Goal: Browse casually: Explore the website without a specific task or goal

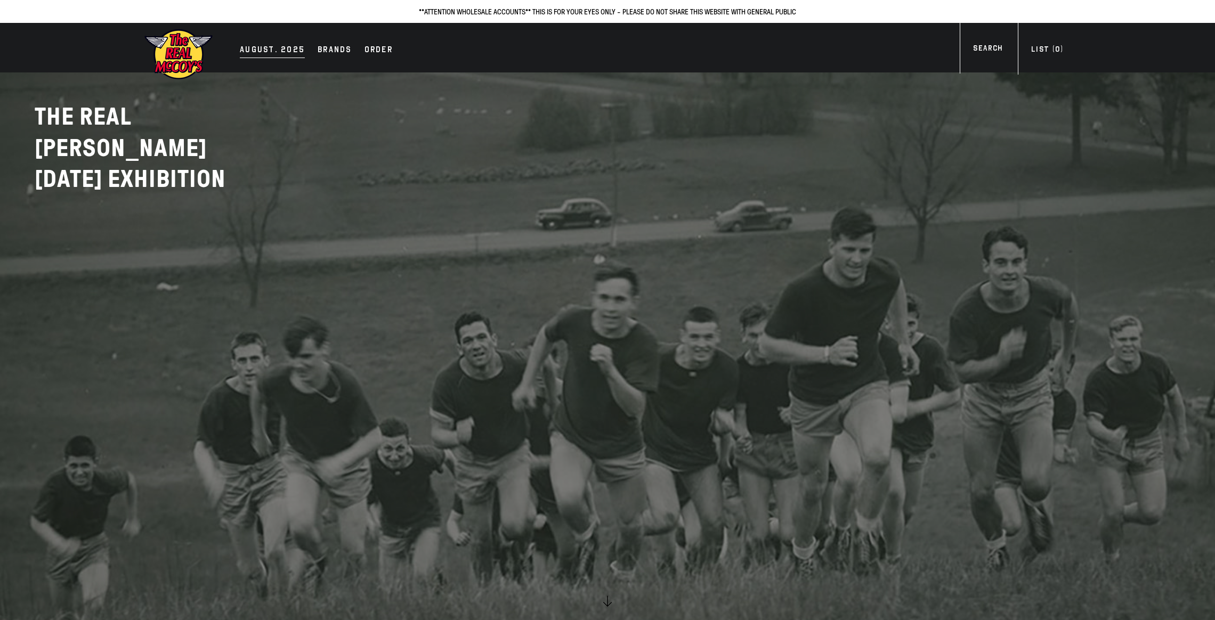
click at [276, 45] on div "AUGUST. 2025" at bounding box center [272, 50] width 65 height 15
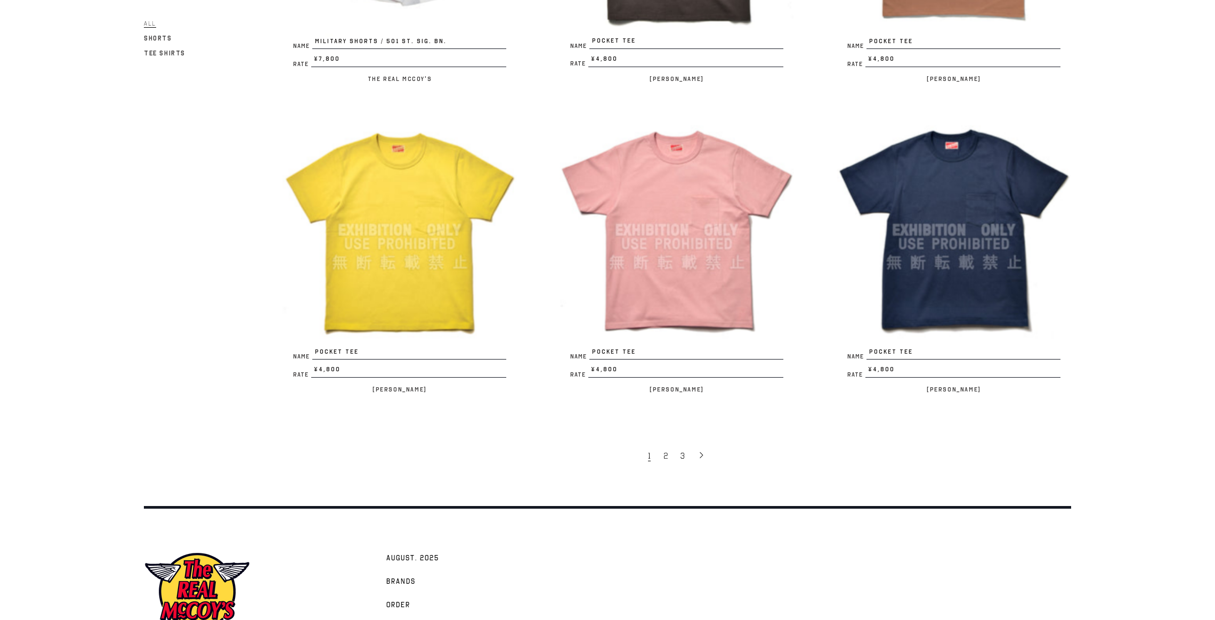
scroll to position [2279, 0]
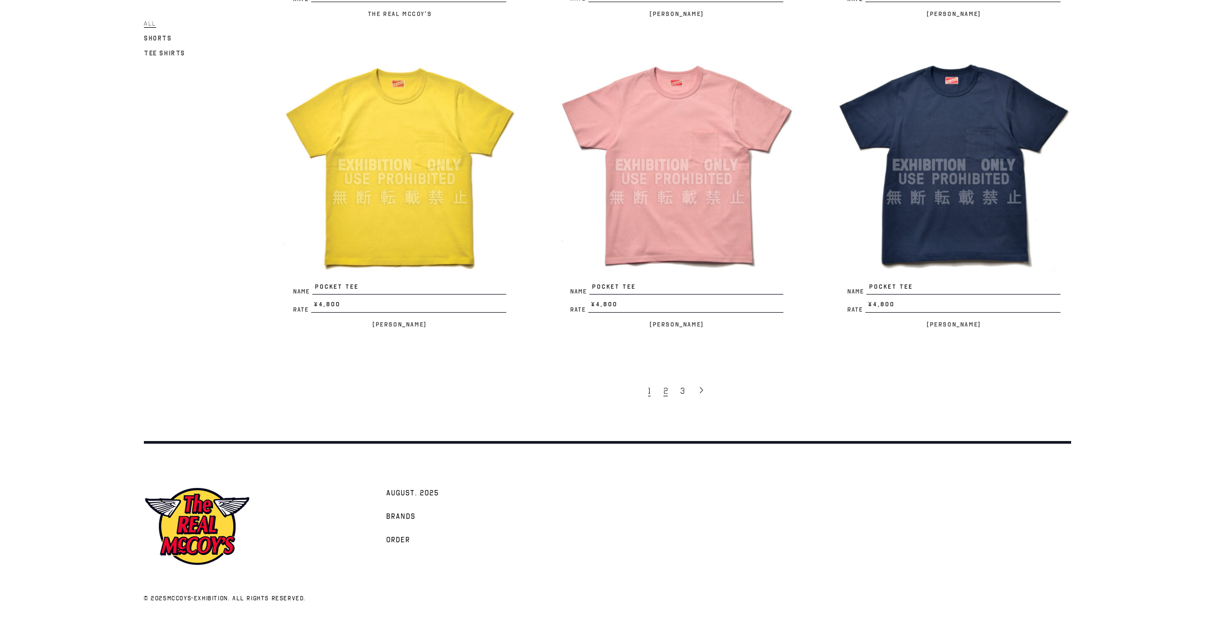
click at [666, 386] on span "2" at bounding box center [665, 391] width 4 height 11
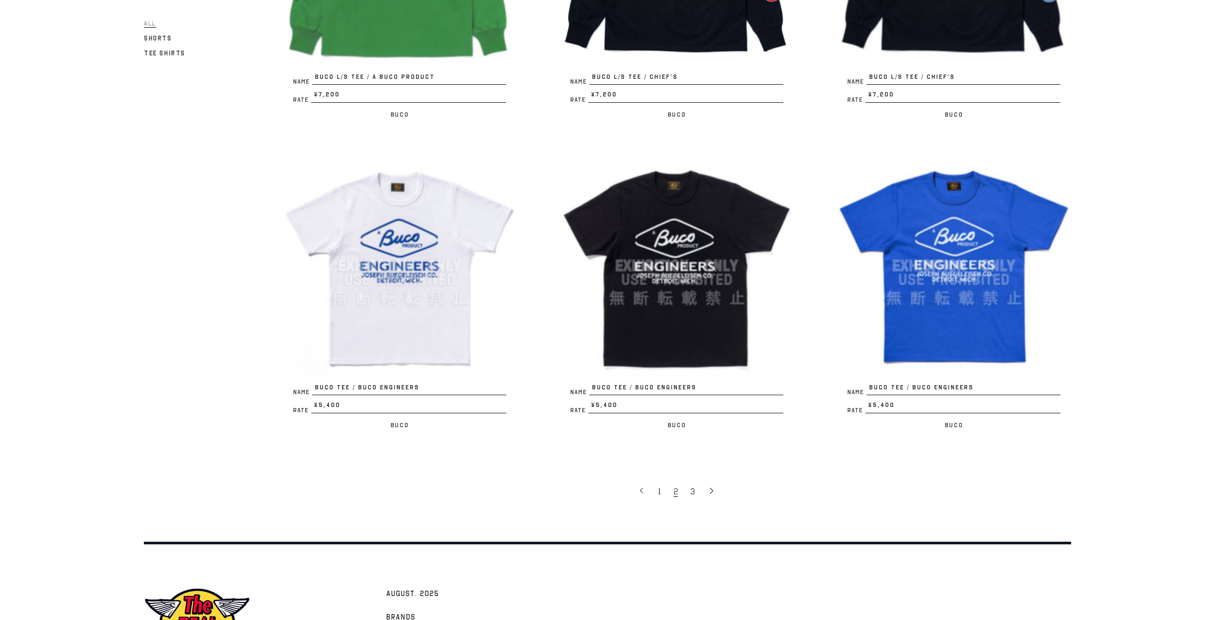
scroll to position [2279, 0]
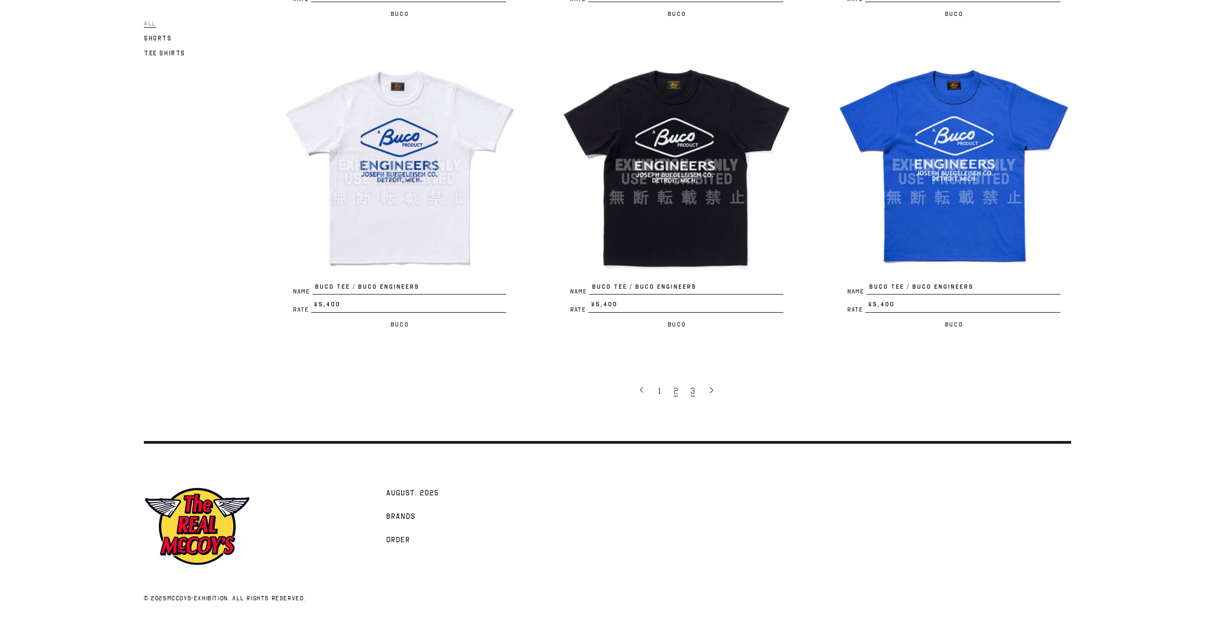
click at [694, 386] on span "3" at bounding box center [692, 391] width 4 height 11
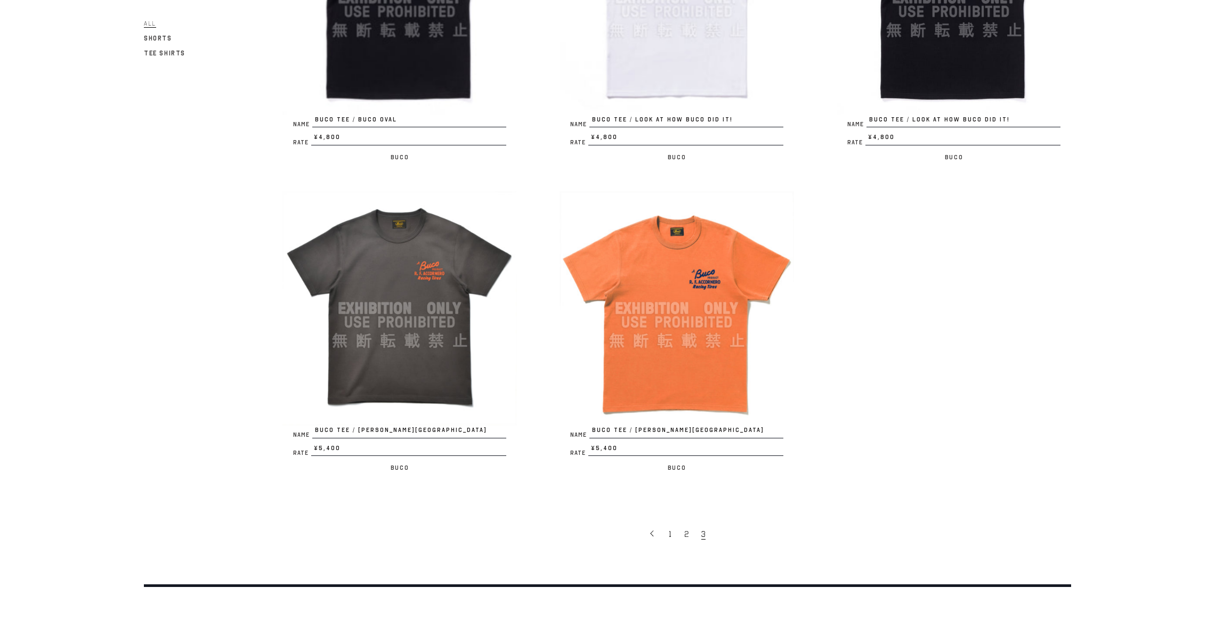
scroll to position [425, 0]
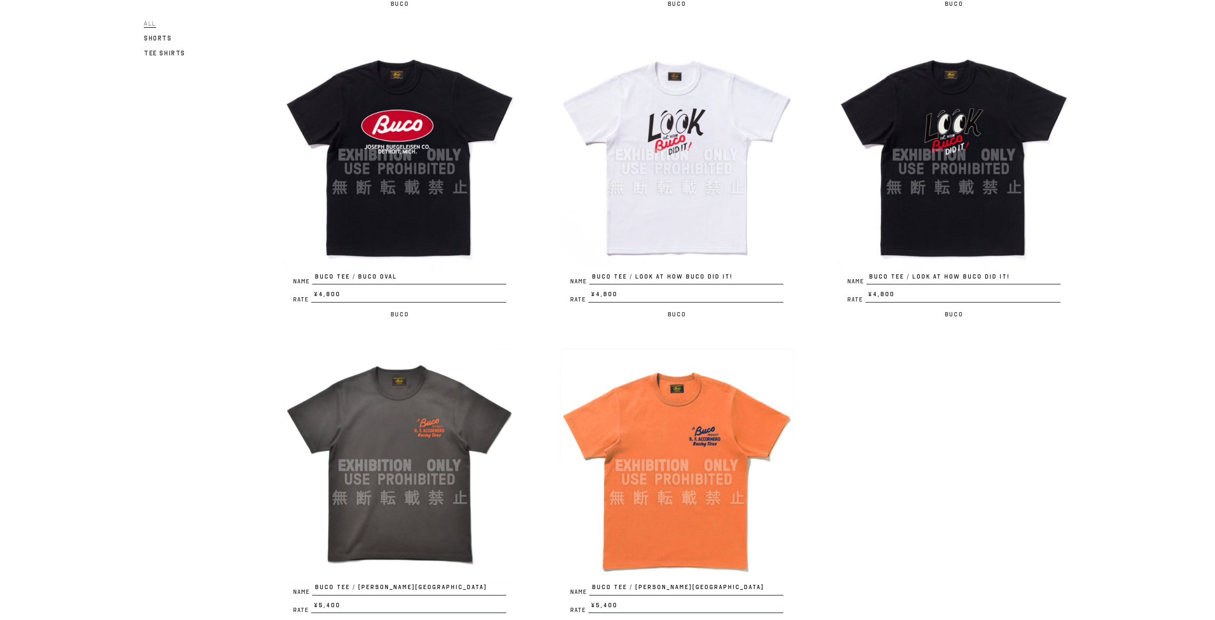
click at [645, 444] on img at bounding box center [676, 465] width 234 height 234
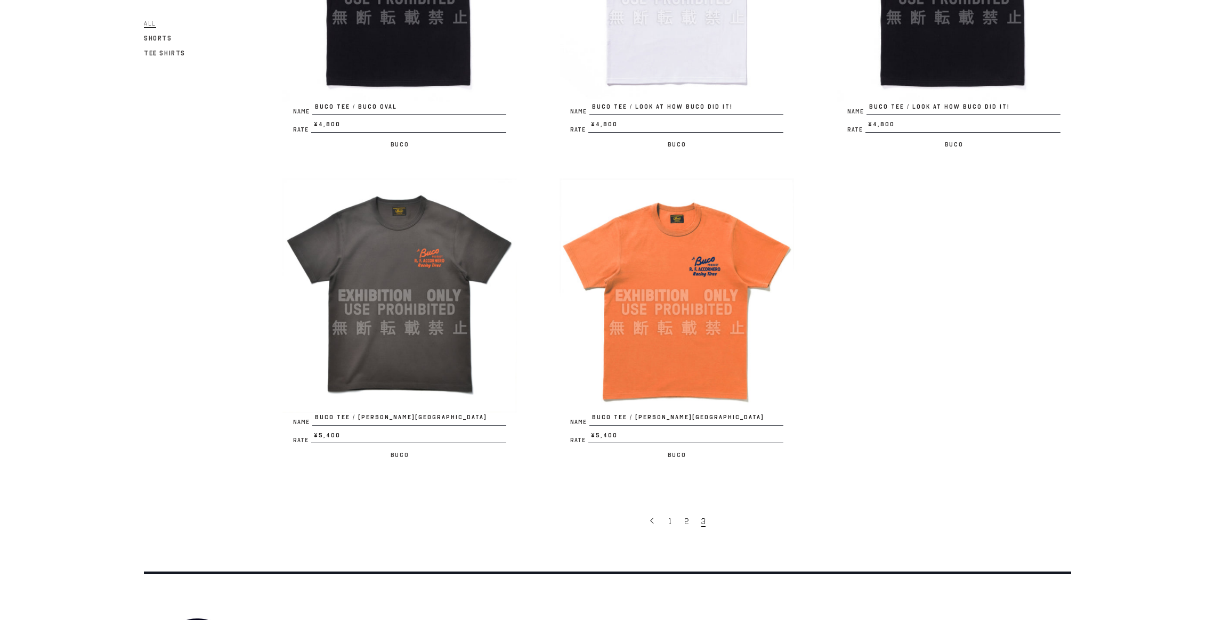
scroll to position [728, 0]
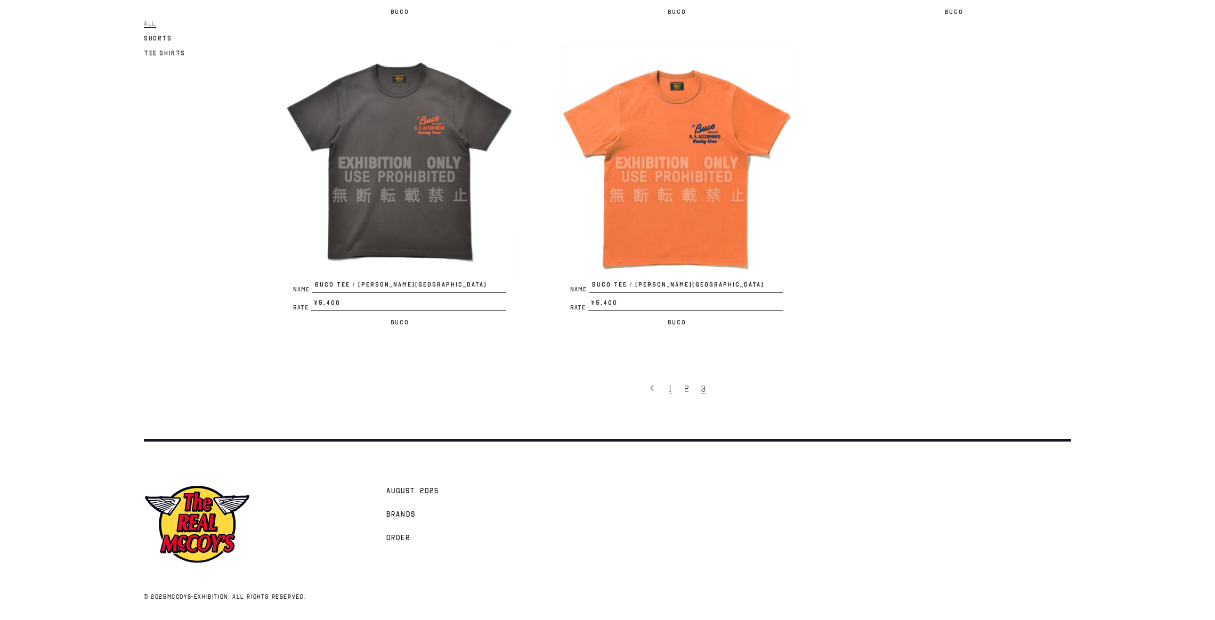
click at [674, 388] on link "1" at bounding box center [670, 388] width 15 height 22
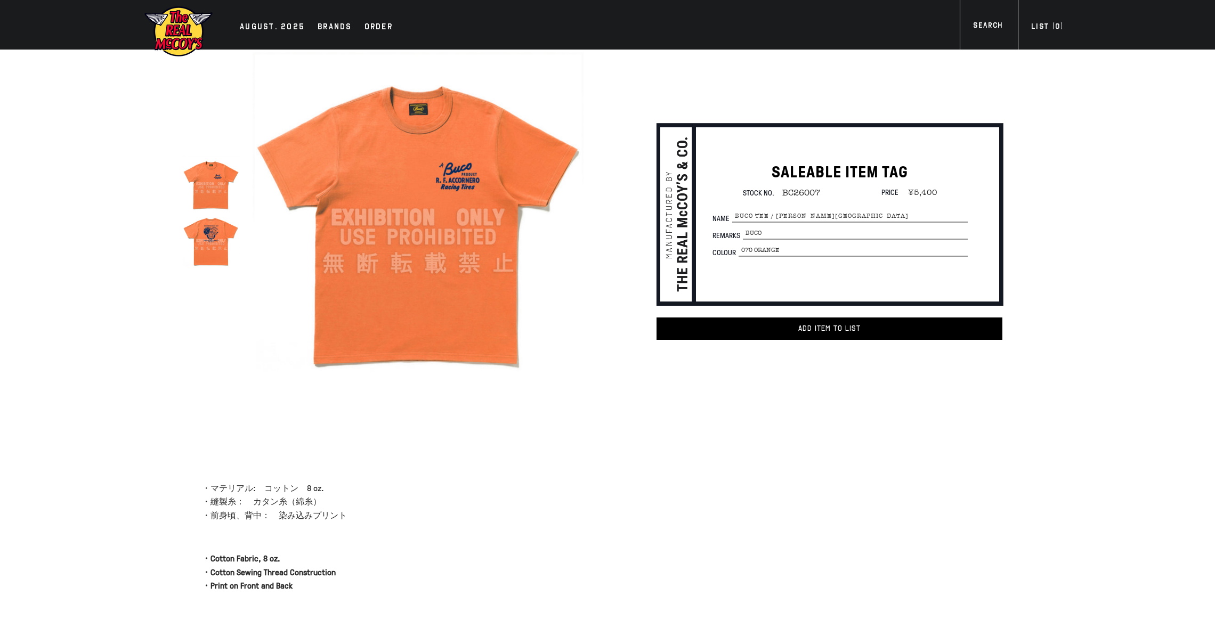
click at [229, 225] on img at bounding box center [211, 240] width 56 height 56
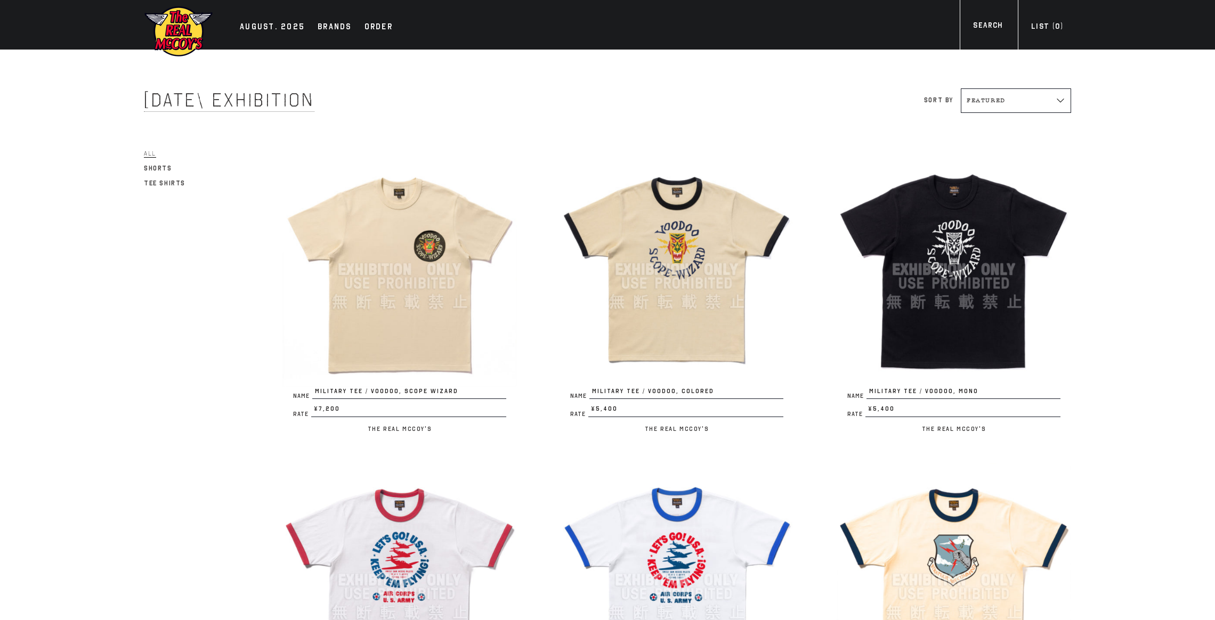
click at [409, 239] on img at bounding box center [399, 269] width 234 height 234
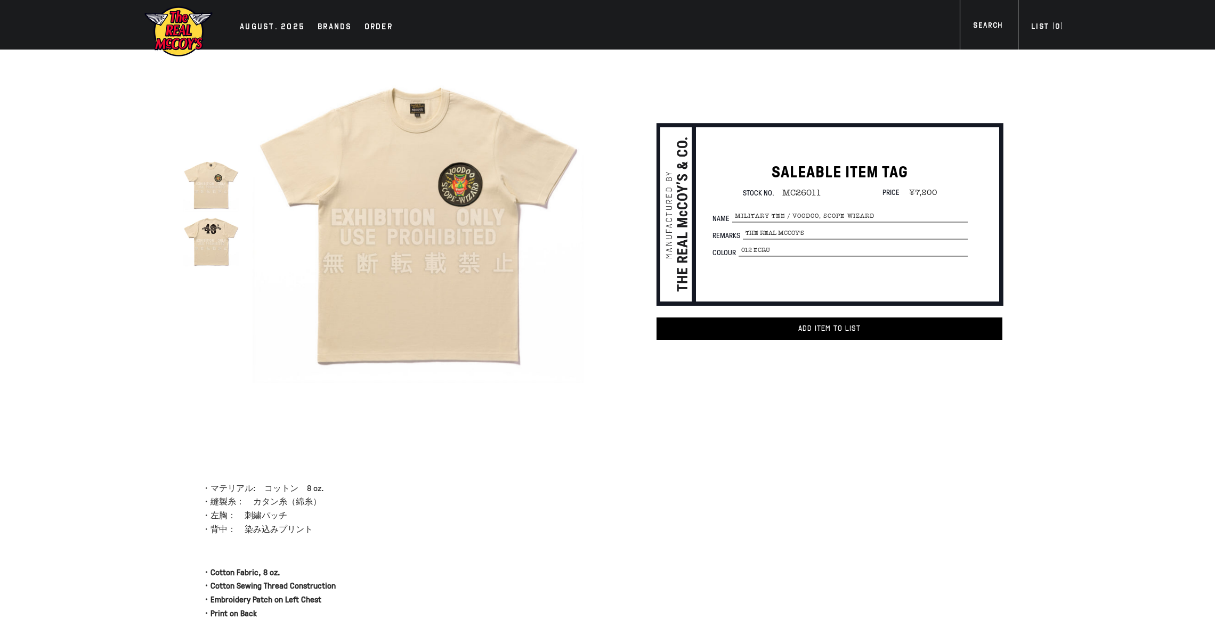
click at [216, 240] on img at bounding box center [211, 240] width 56 height 56
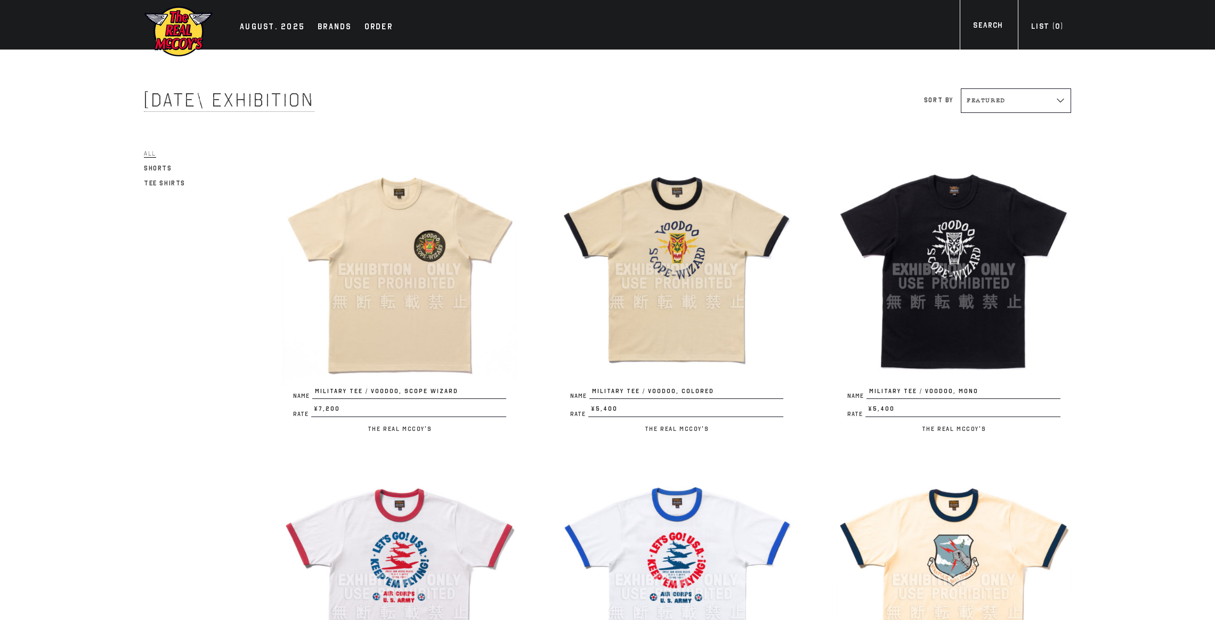
click at [694, 281] on img at bounding box center [676, 269] width 234 height 234
click at [953, 289] on img at bounding box center [953, 269] width 234 height 234
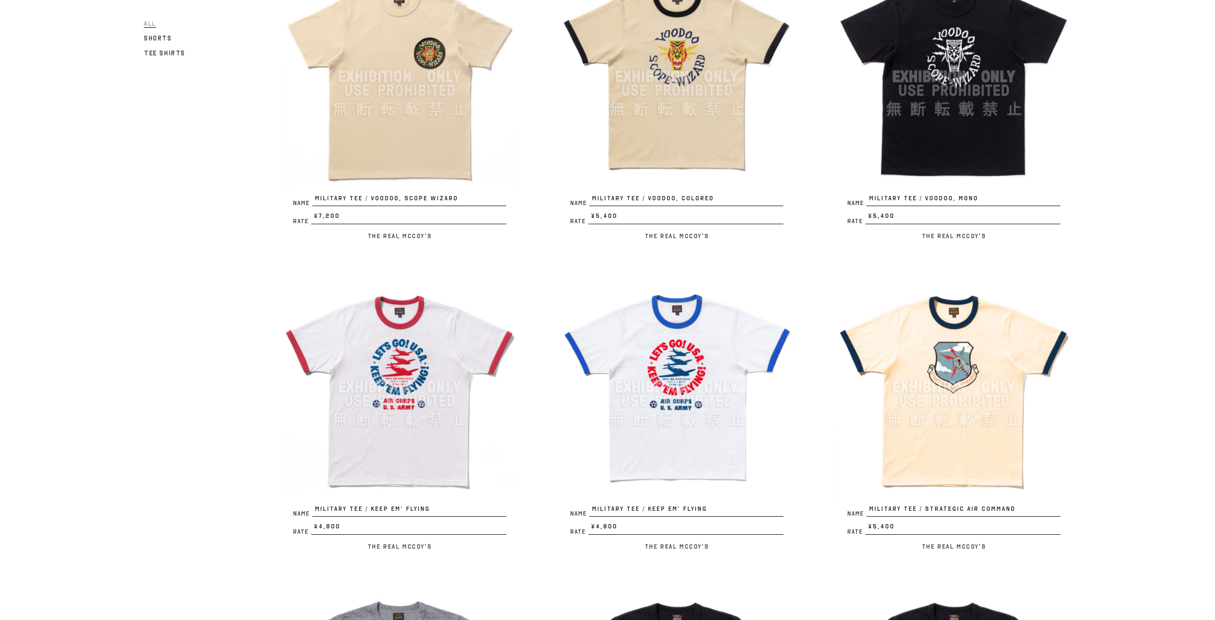
scroll to position [59, 0]
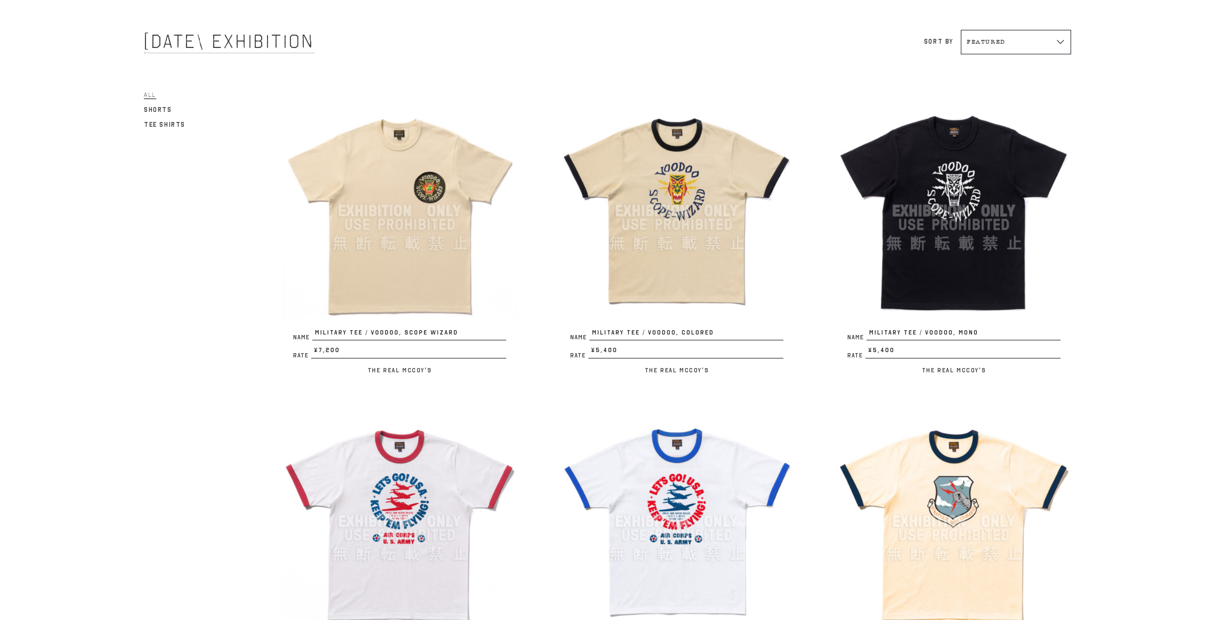
click at [948, 223] on img at bounding box center [953, 211] width 234 height 234
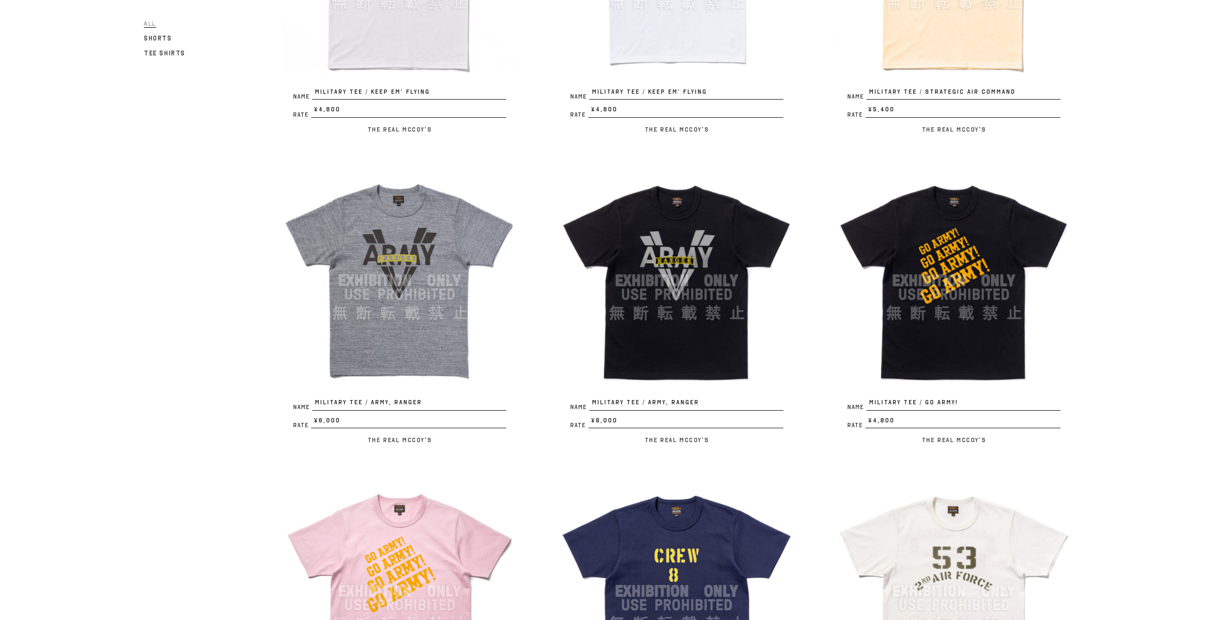
scroll to position [614, 0]
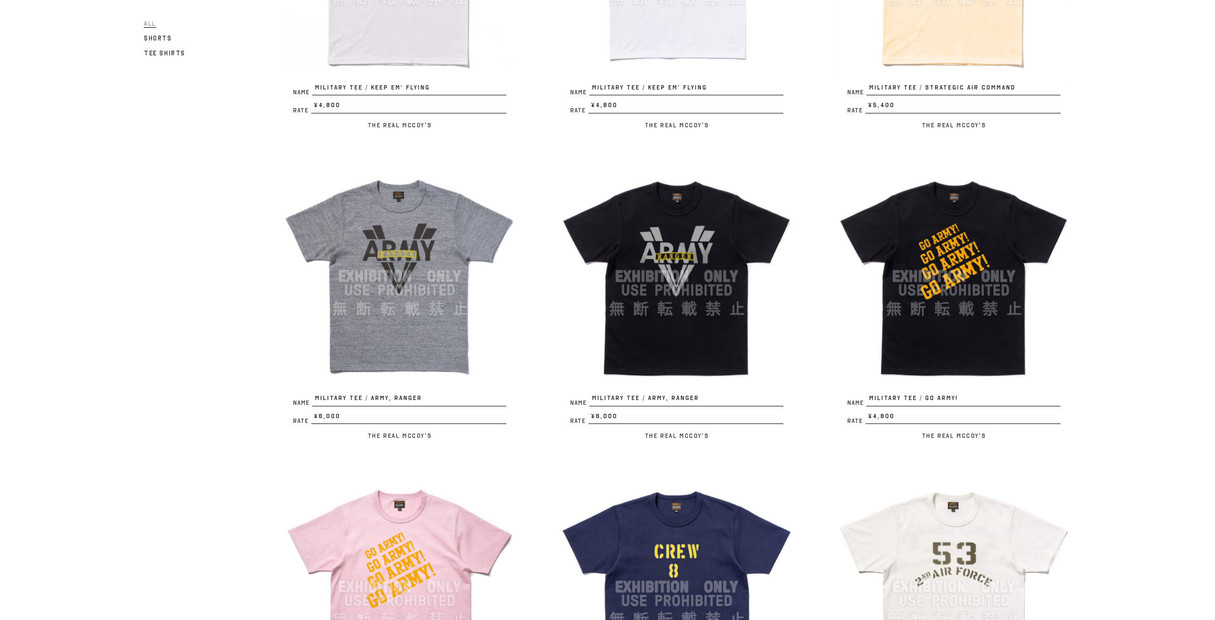
click at [726, 289] on img at bounding box center [676, 276] width 234 height 234
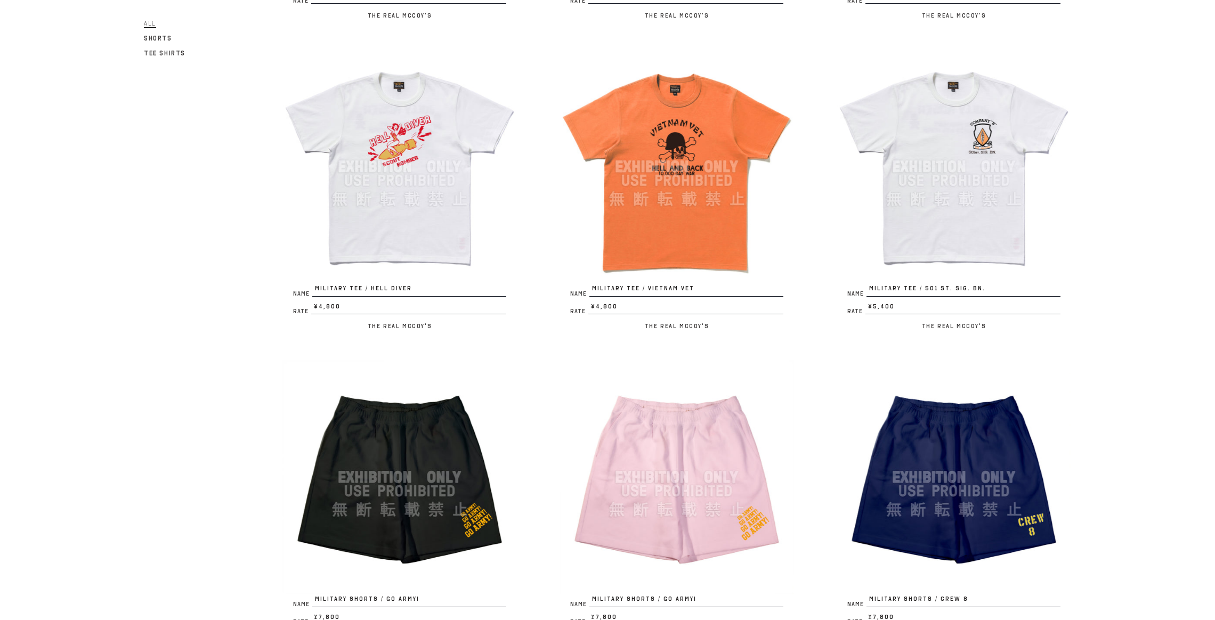
scroll to position [1311, 0]
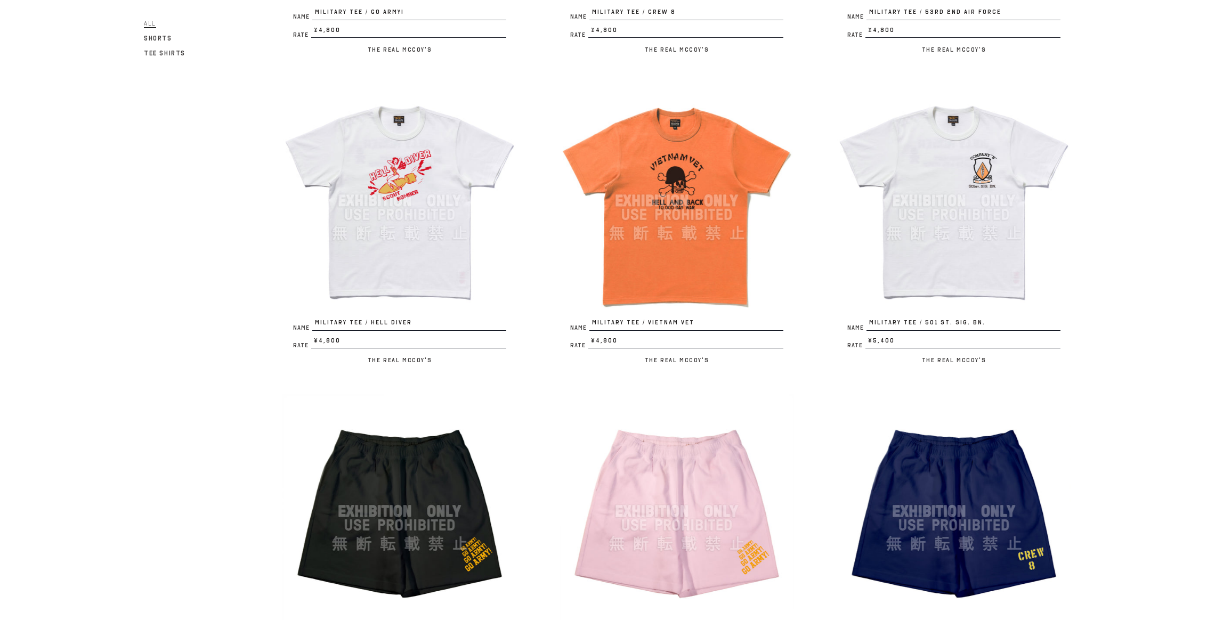
click at [952, 250] on img at bounding box center [953, 201] width 234 height 234
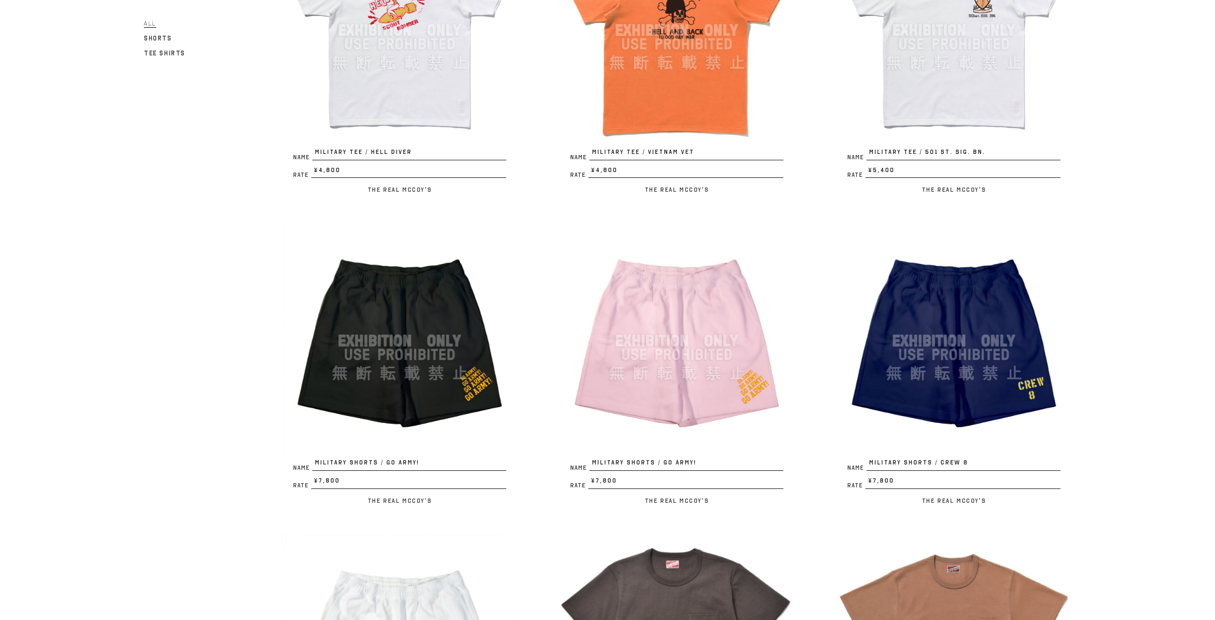
scroll to position [1724, 0]
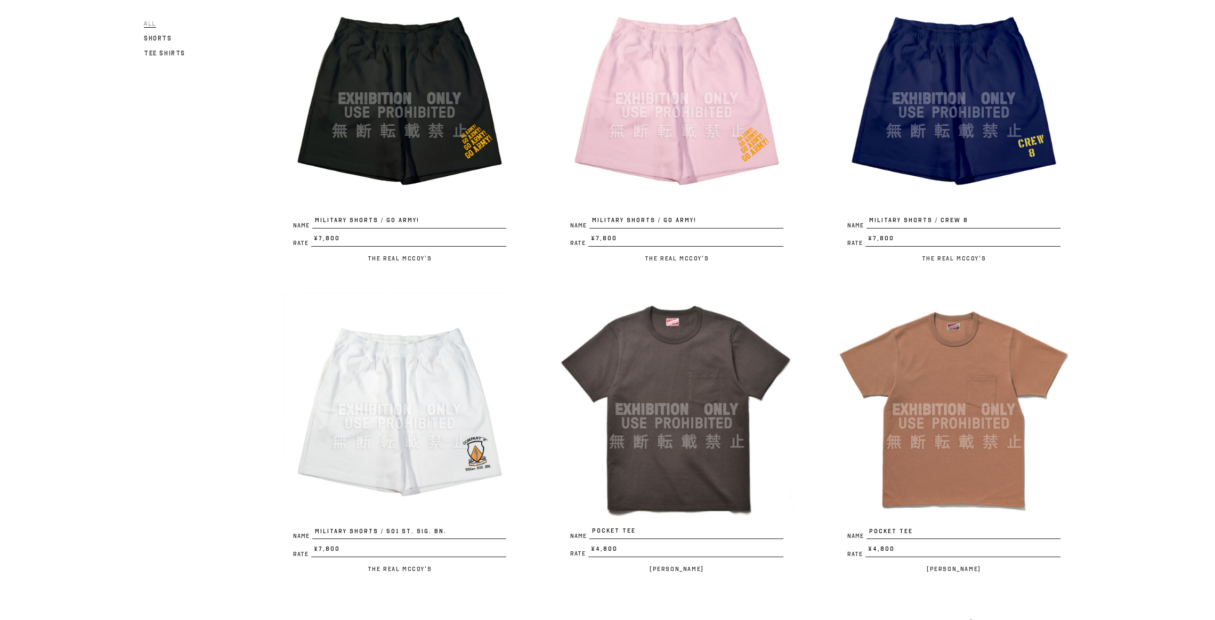
click at [902, 77] on img at bounding box center [953, 98] width 234 height 234
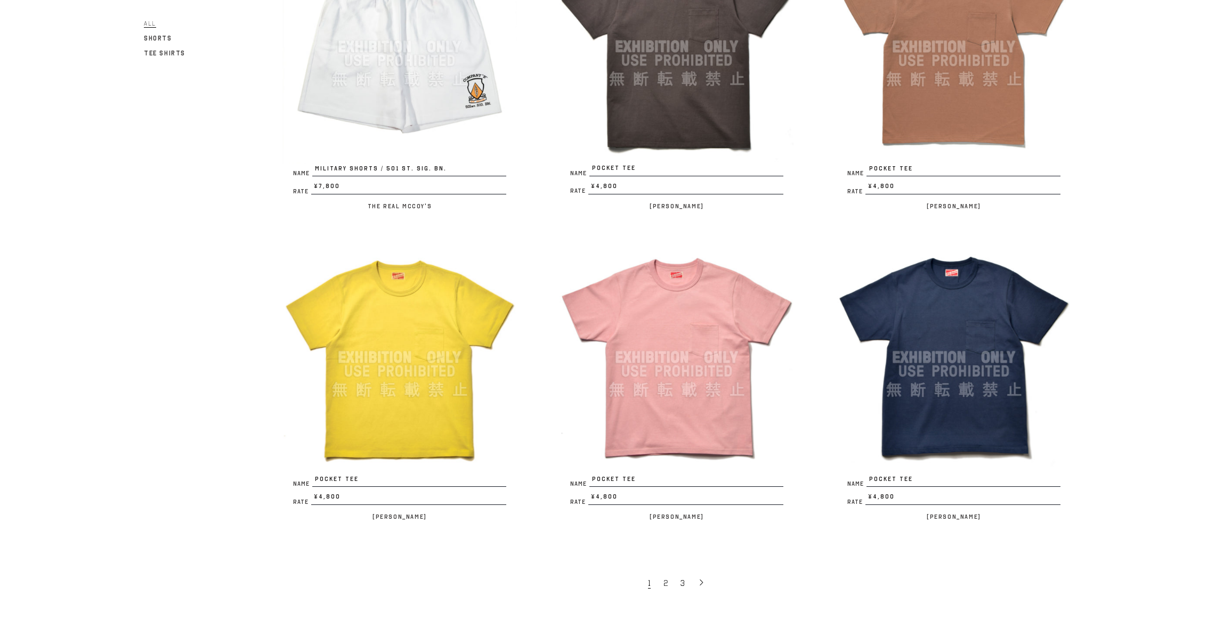
scroll to position [2279, 0]
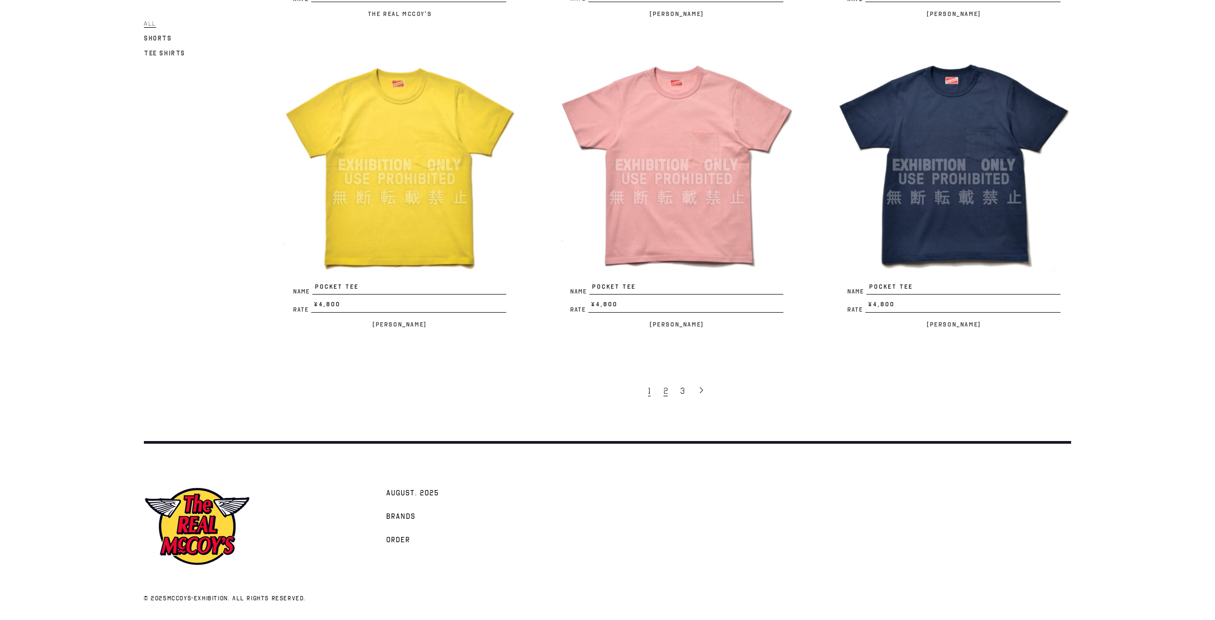
click at [661, 389] on link "2" at bounding box center [666, 390] width 17 height 22
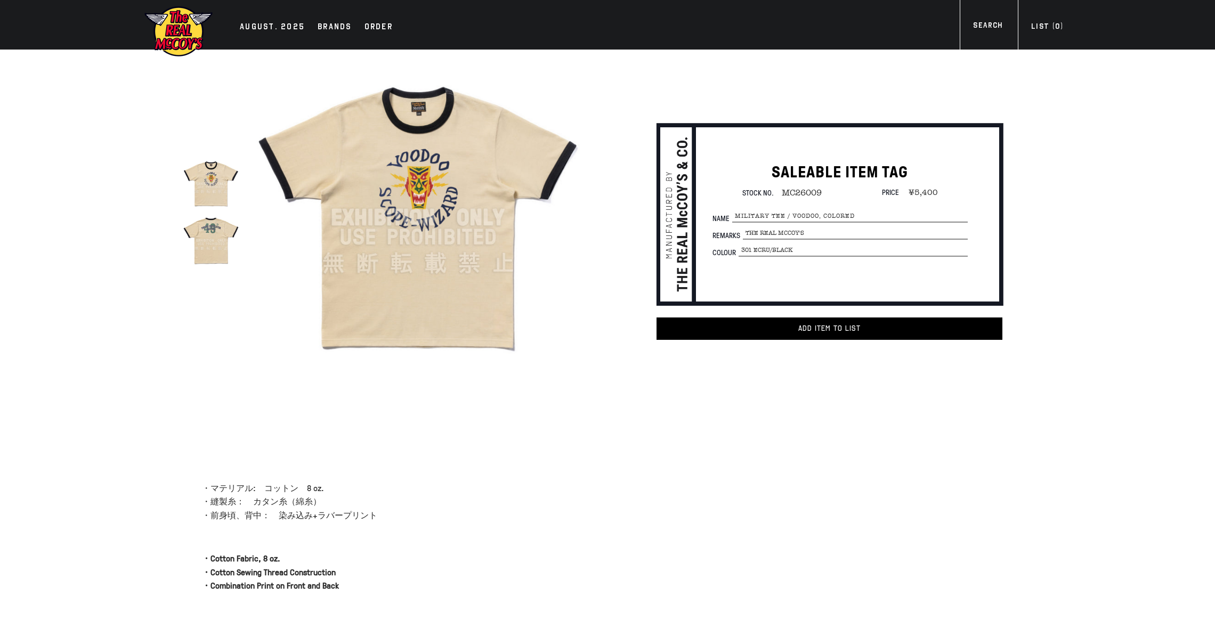
click at [212, 240] on img at bounding box center [211, 240] width 56 height 56
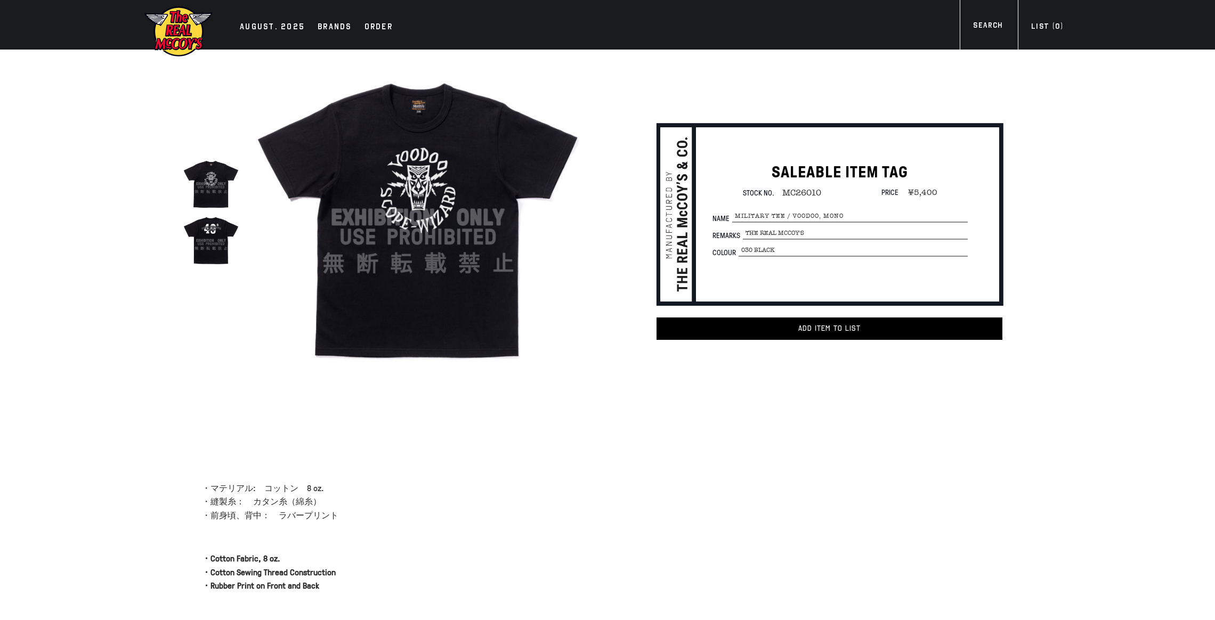
click at [210, 233] on img at bounding box center [211, 240] width 56 height 56
click at [434, 189] on img at bounding box center [417, 217] width 331 height 331
click at [217, 249] on img at bounding box center [211, 240] width 56 height 56
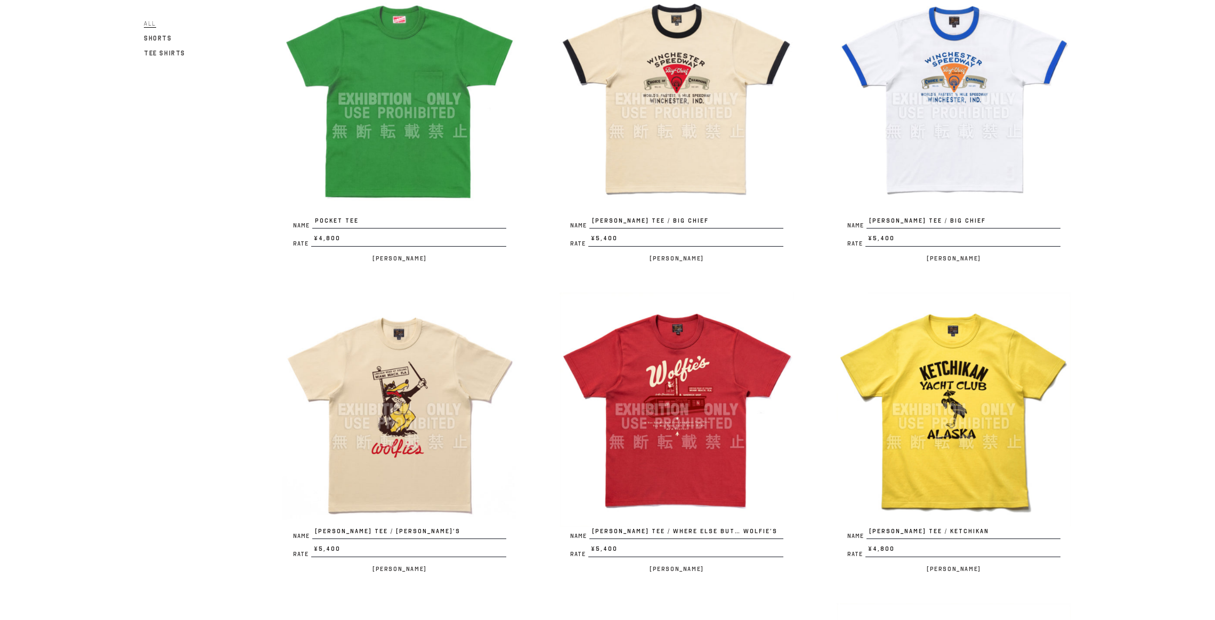
scroll to position [172, 0]
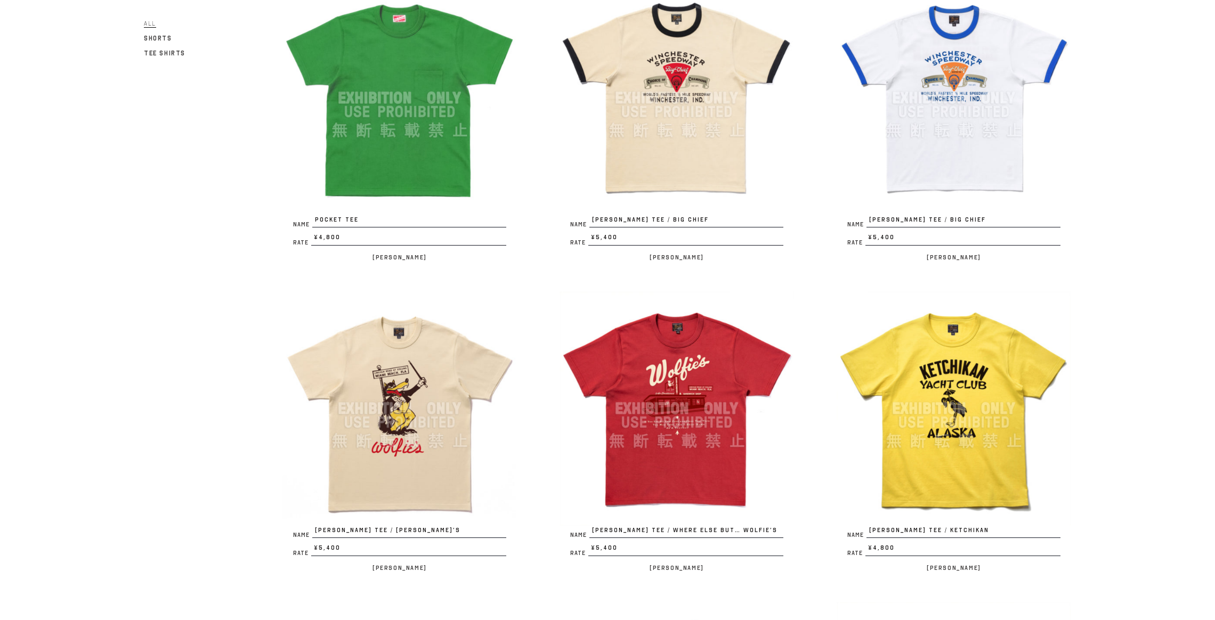
click at [407, 413] on img at bounding box center [399, 408] width 234 height 234
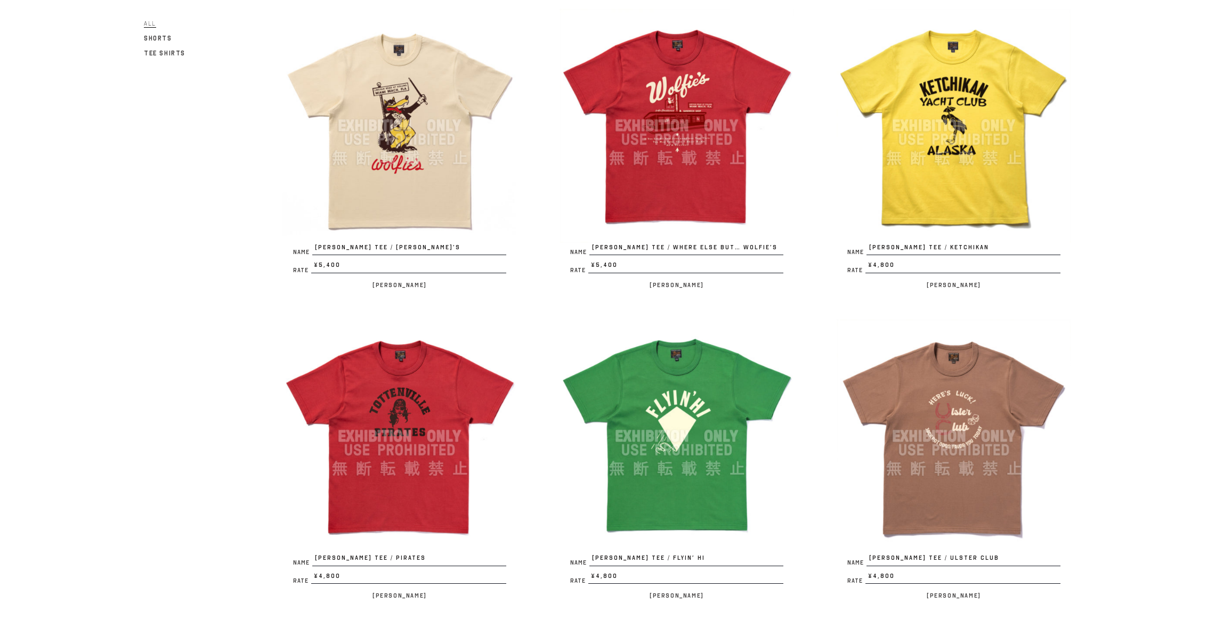
scroll to position [616, 0]
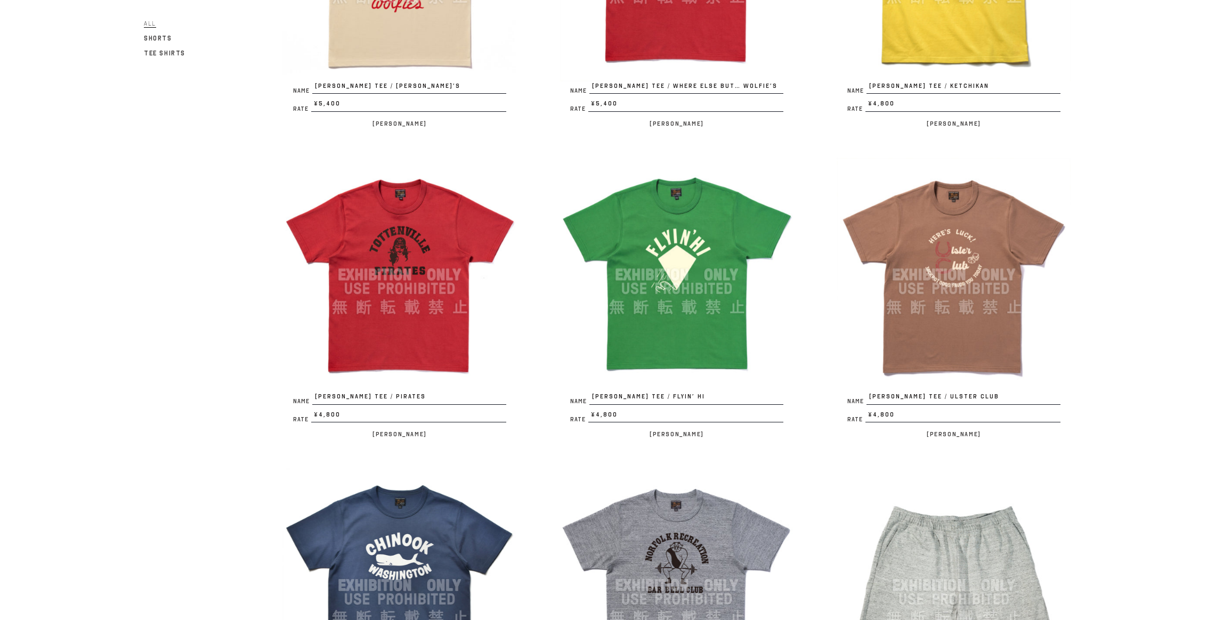
click at [958, 262] on img at bounding box center [953, 275] width 234 height 234
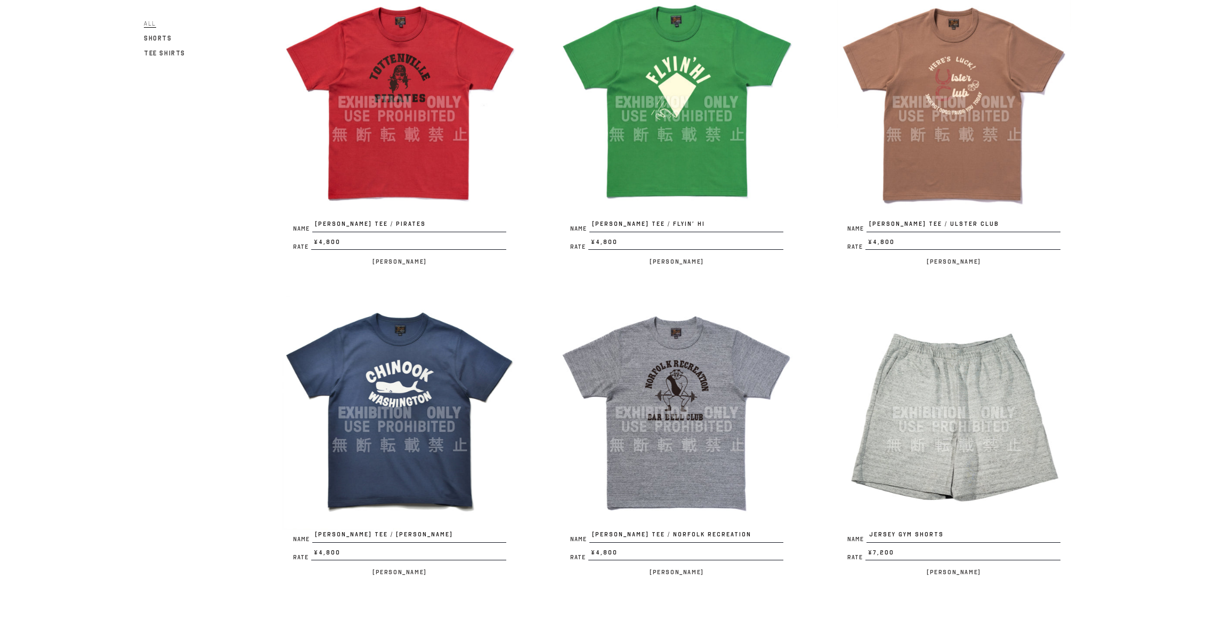
scroll to position [789, 0]
click at [664, 405] on img at bounding box center [676, 412] width 234 height 234
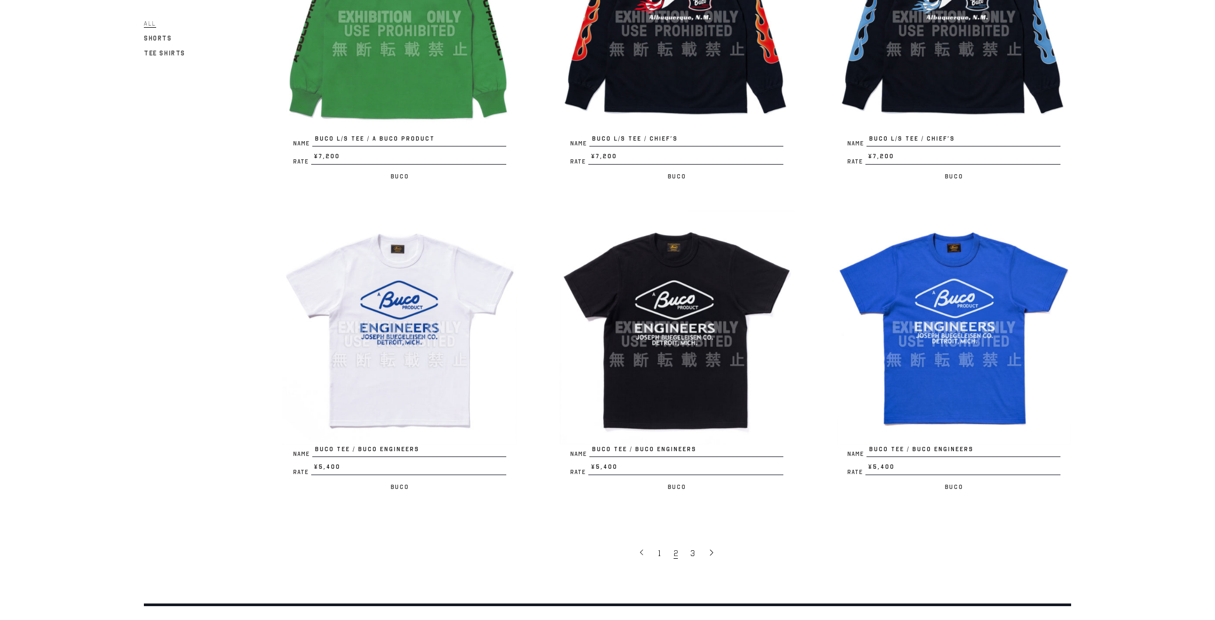
scroll to position [2279, 0]
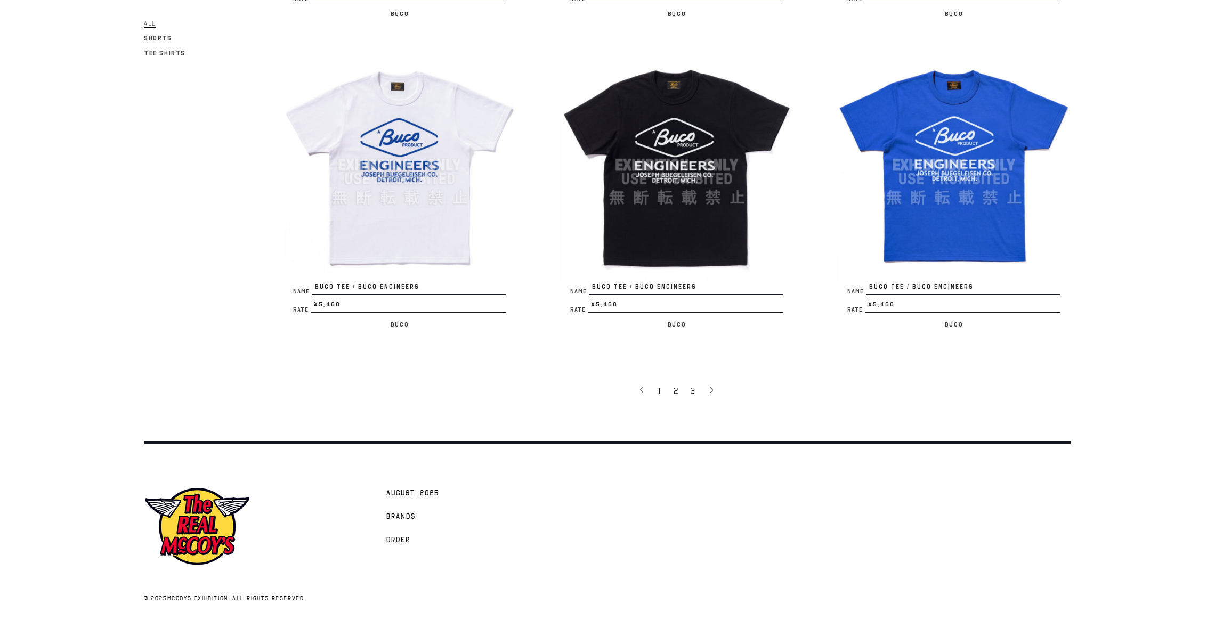
click at [692, 388] on span "3" at bounding box center [692, 391] width 4 height 11
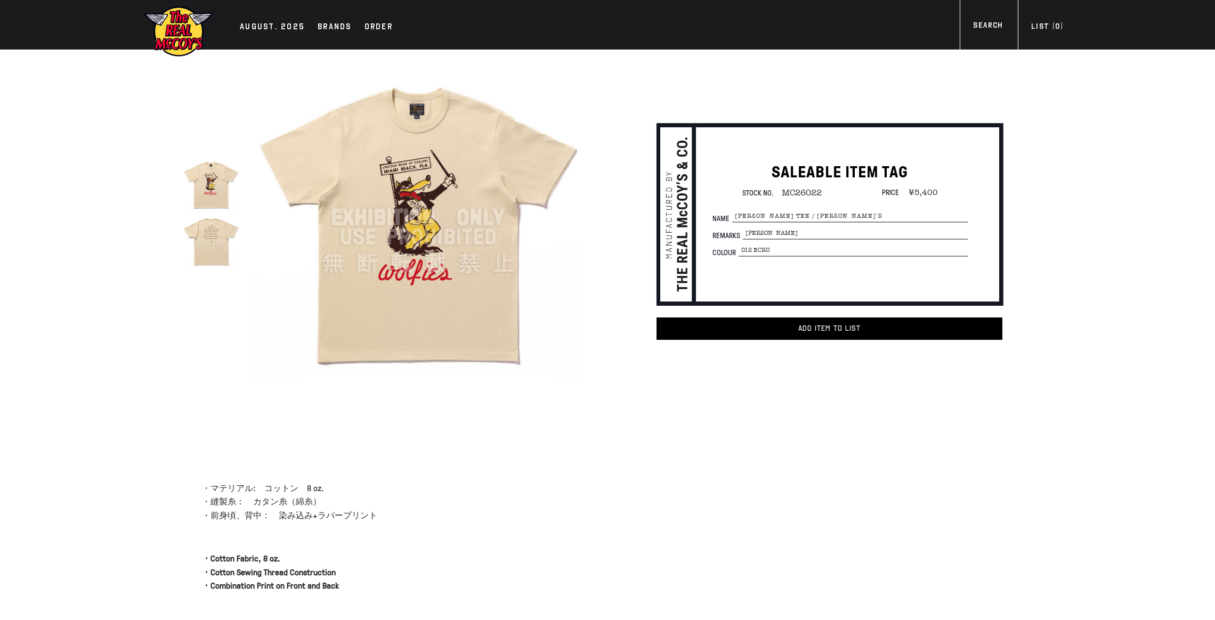
click at [443, 228] on img at bounding box center [417, 217] width 331 height 331
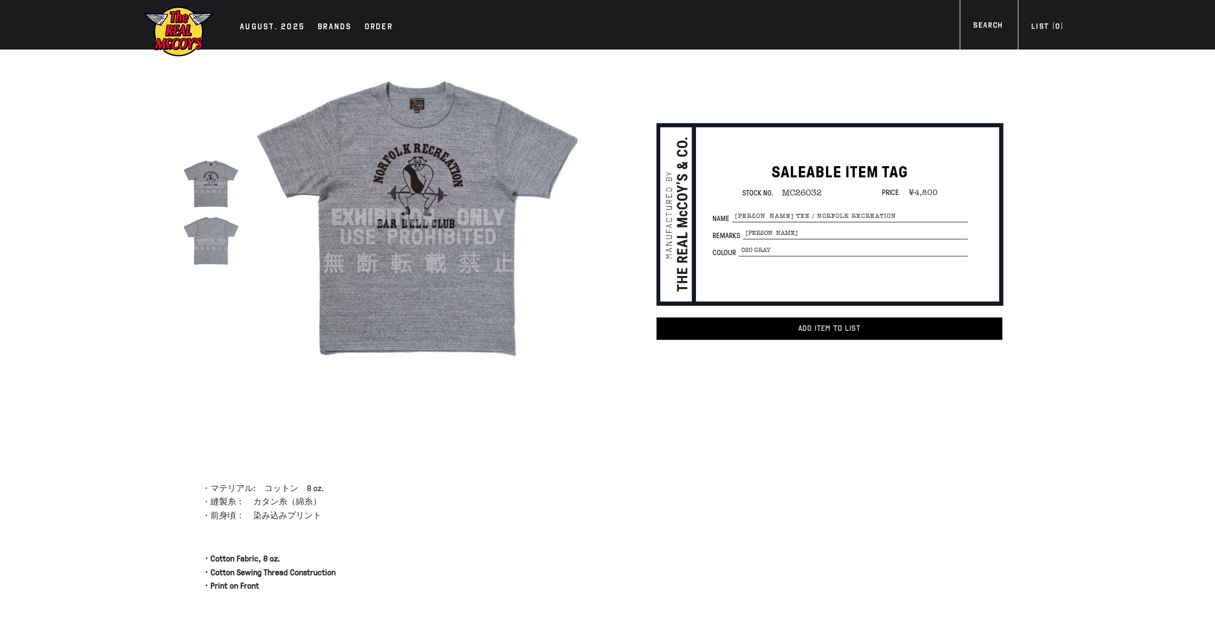
click at [406, 183] on img at bounding box center [417, 217] width 331 height 331
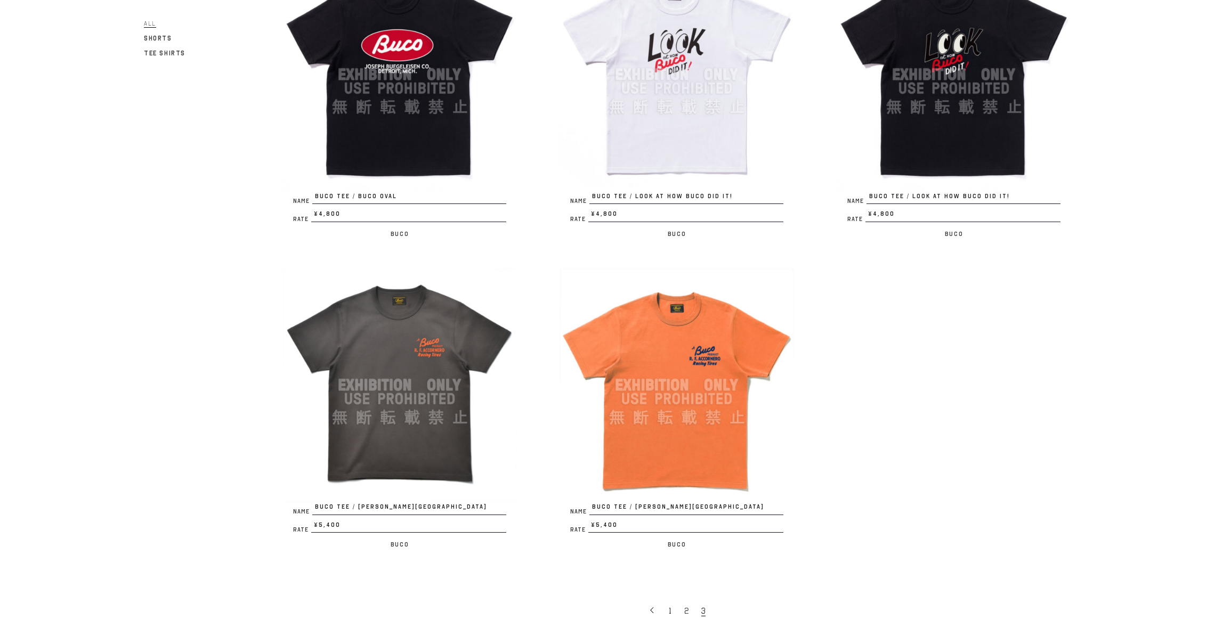
scroll to position [728, 0]
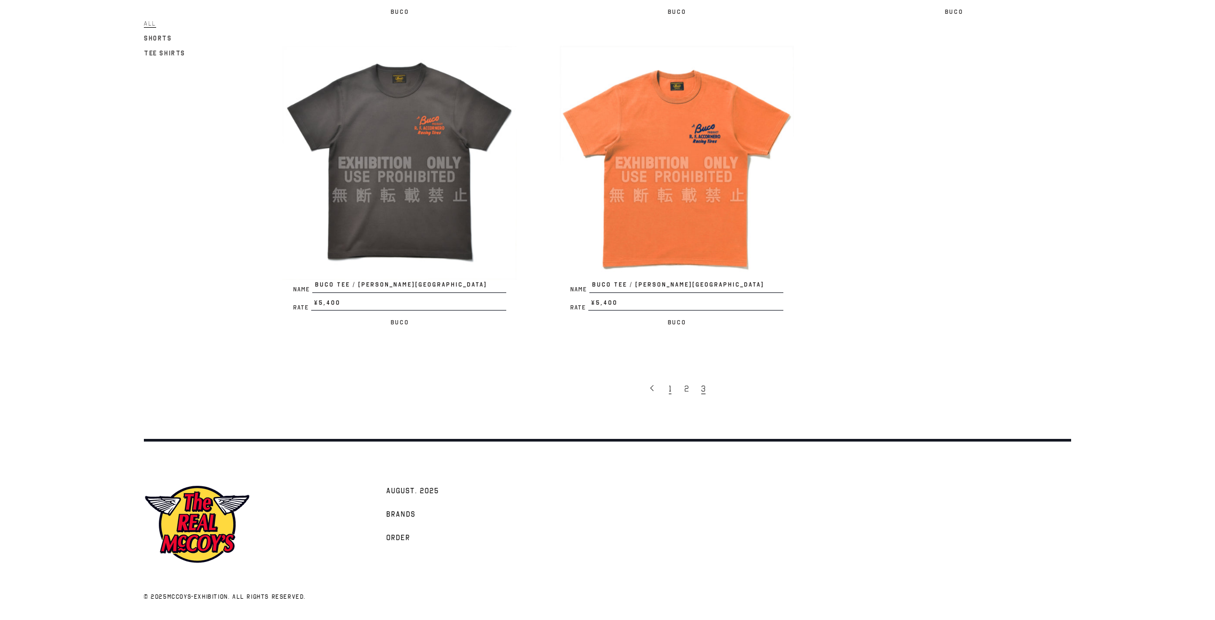
click at [676, 387] on link "1" at bounding box center [670, 388] width 15 height 22
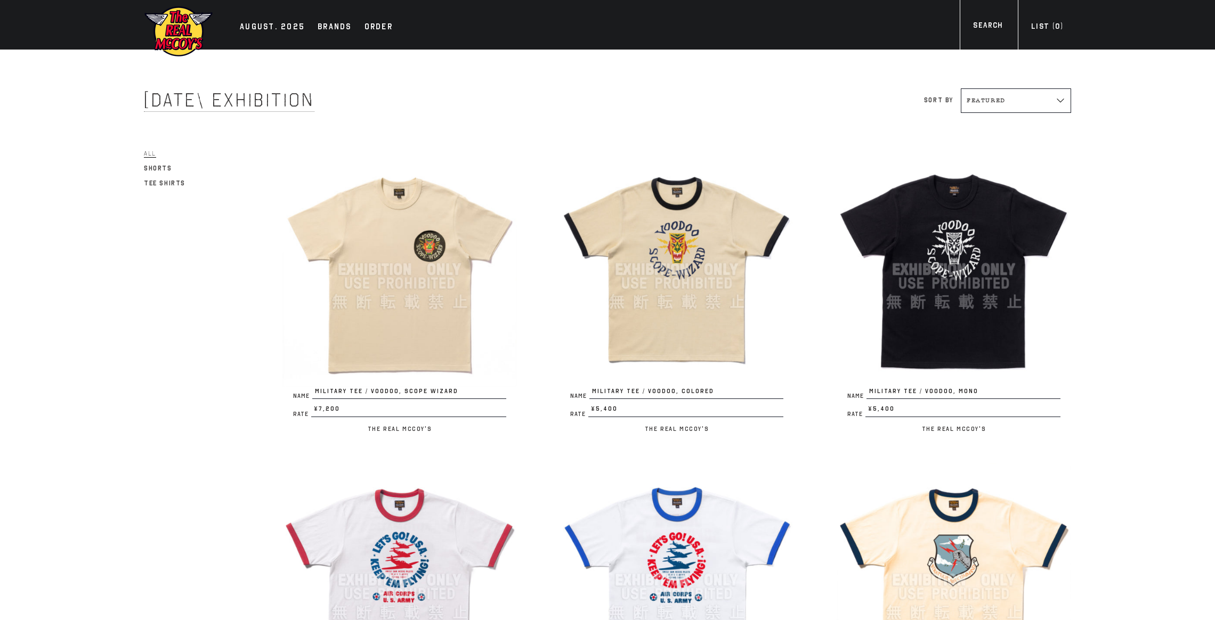
click at [636, 270] on img at bounding box center [676, 269] width 234 height 234
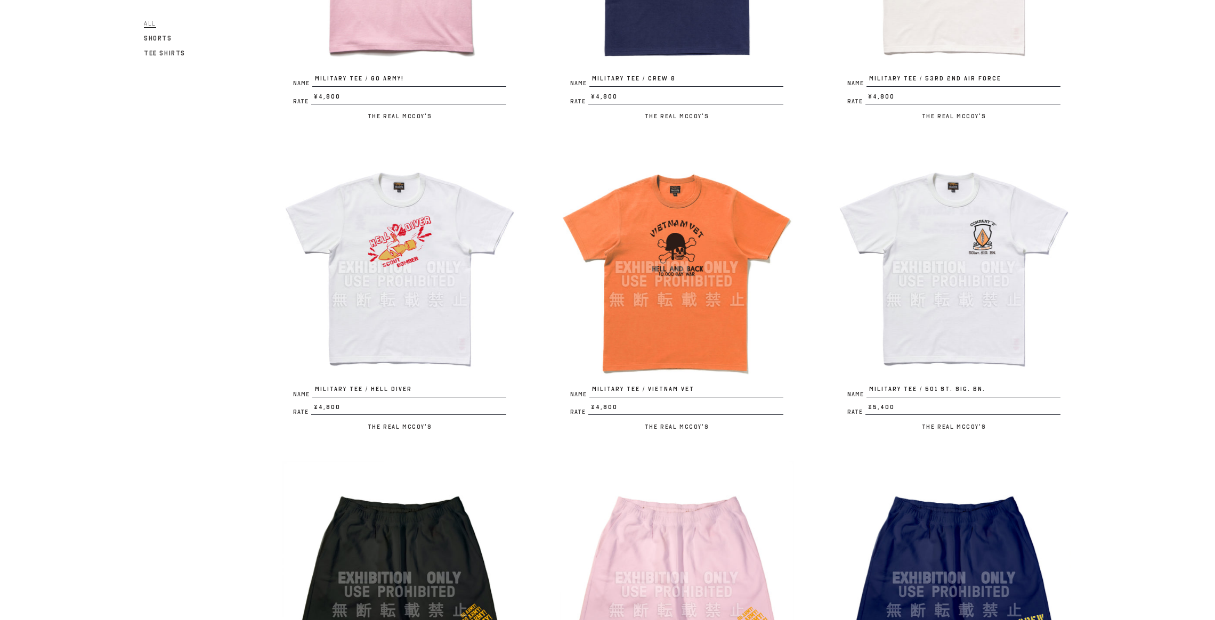
scroll to position [1243, 0]
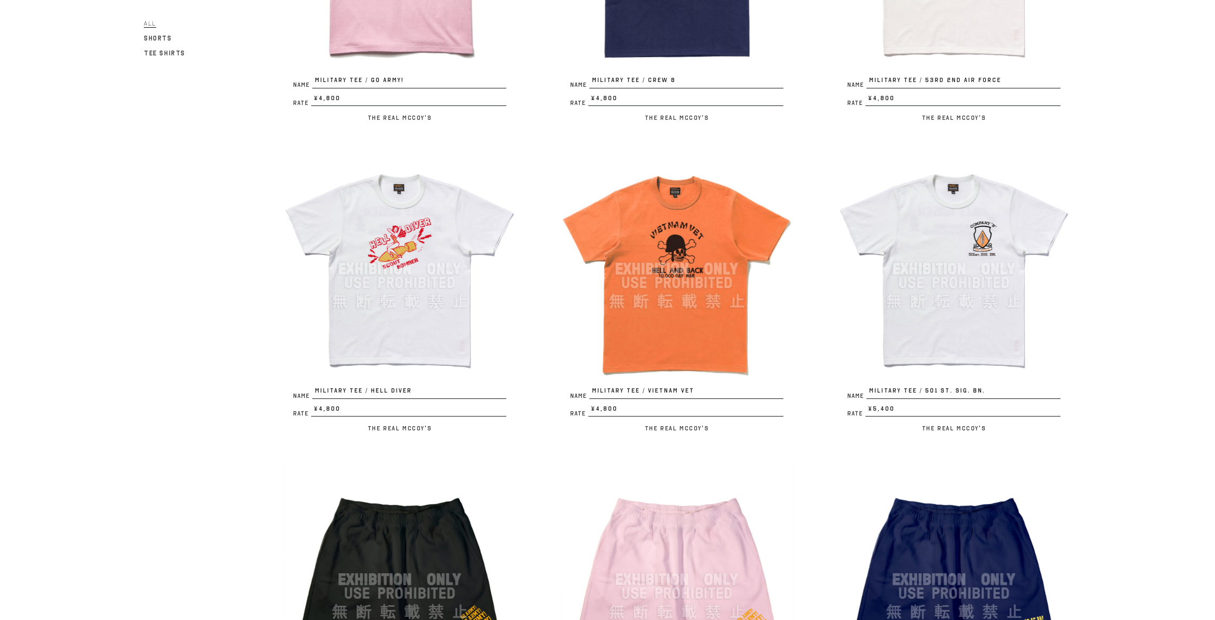
click at [698, 305] on img at bounding box center [676, 269] width 234 height 234
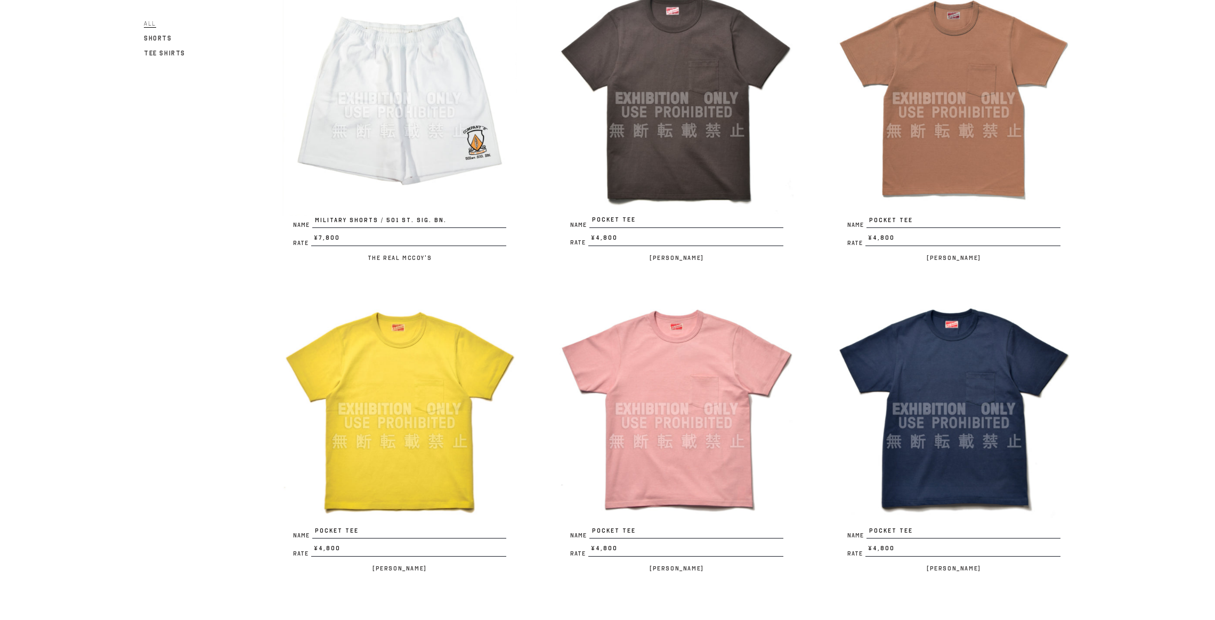
scroll to position [1988, 0]
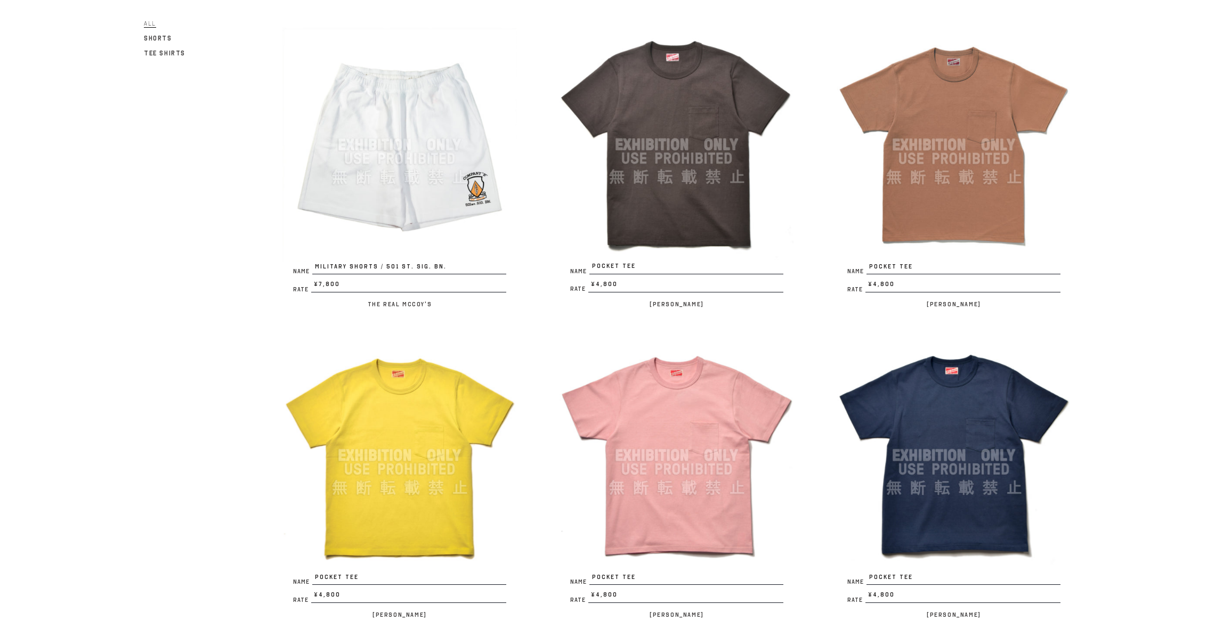
click at [903, 147] on img at bounding box center [953, 145] width 234 height 234
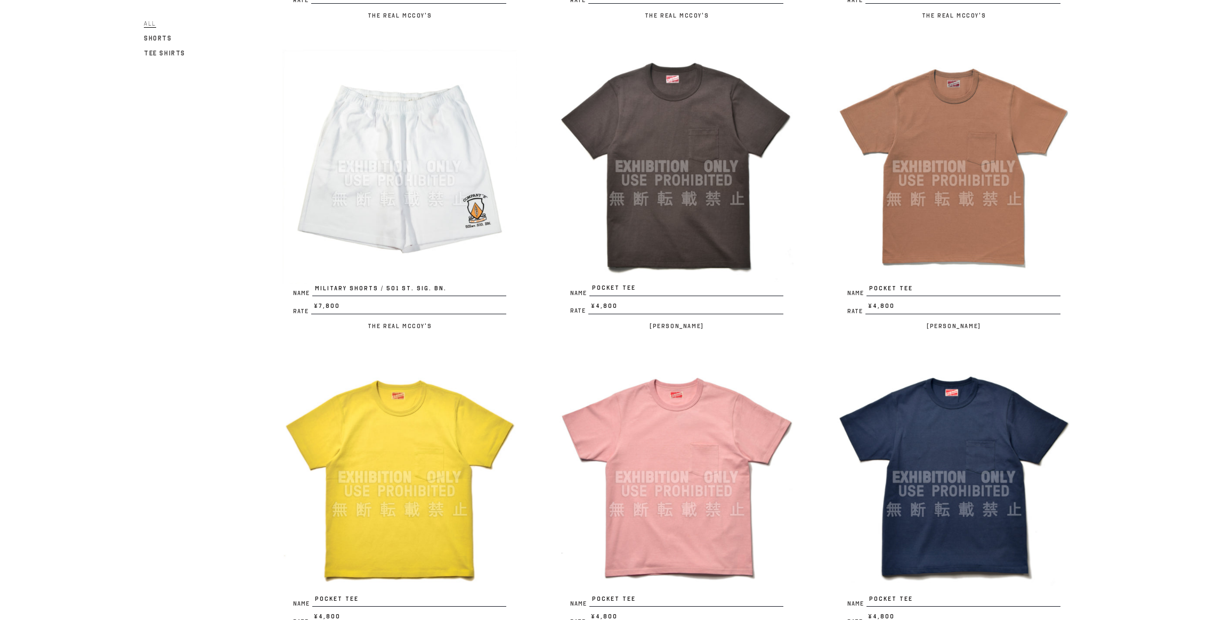
scroll to position [1967, 0]
click at [655, 213] on img at bounding box center [676, 166] width 234 height 234
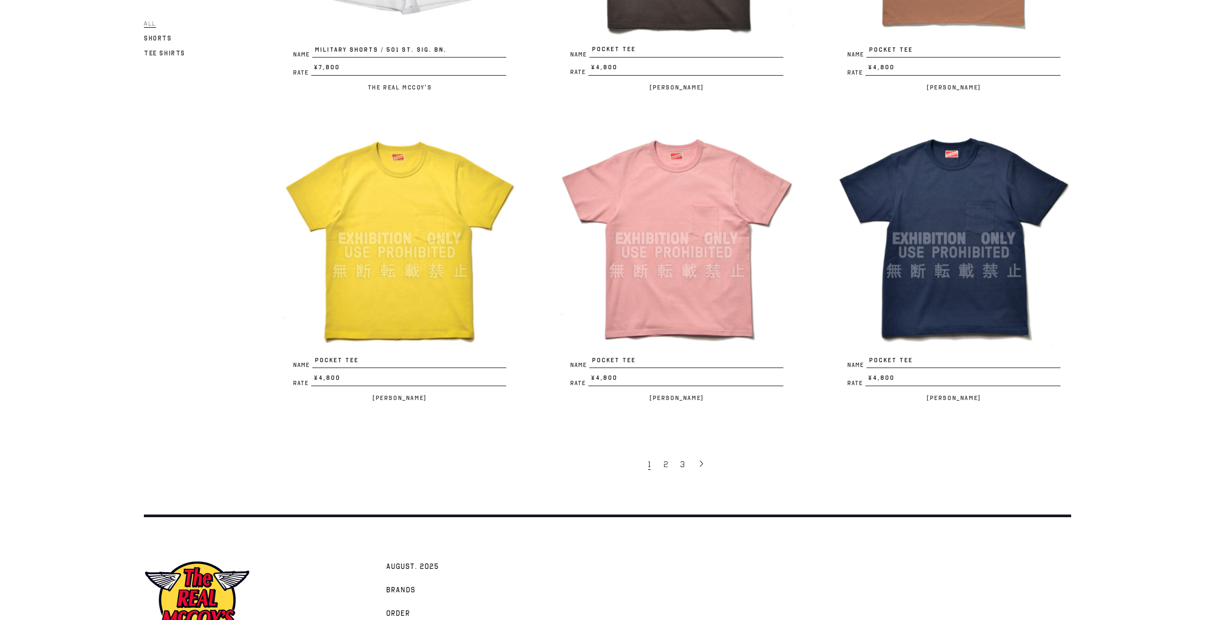
scroll to position [2204, 0]
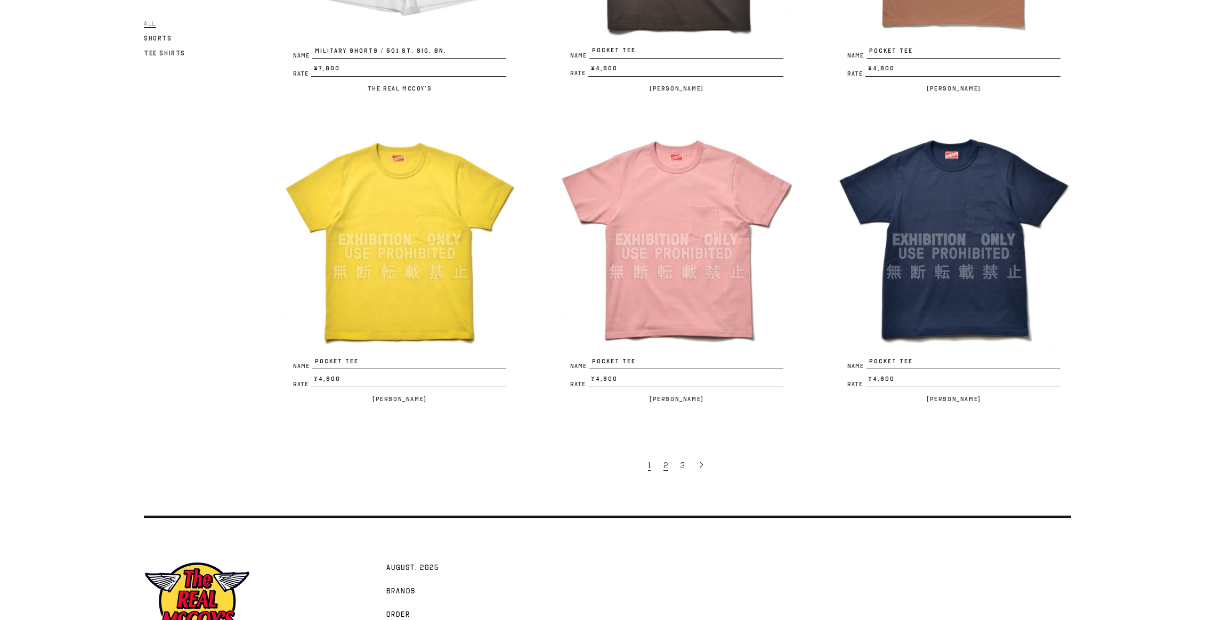
click at [665, 460] on span "2" at bounding box center [665, 465] width 4 height 11
click at [872, 325] on img at bounding box center [953, 240] width 234 height 234
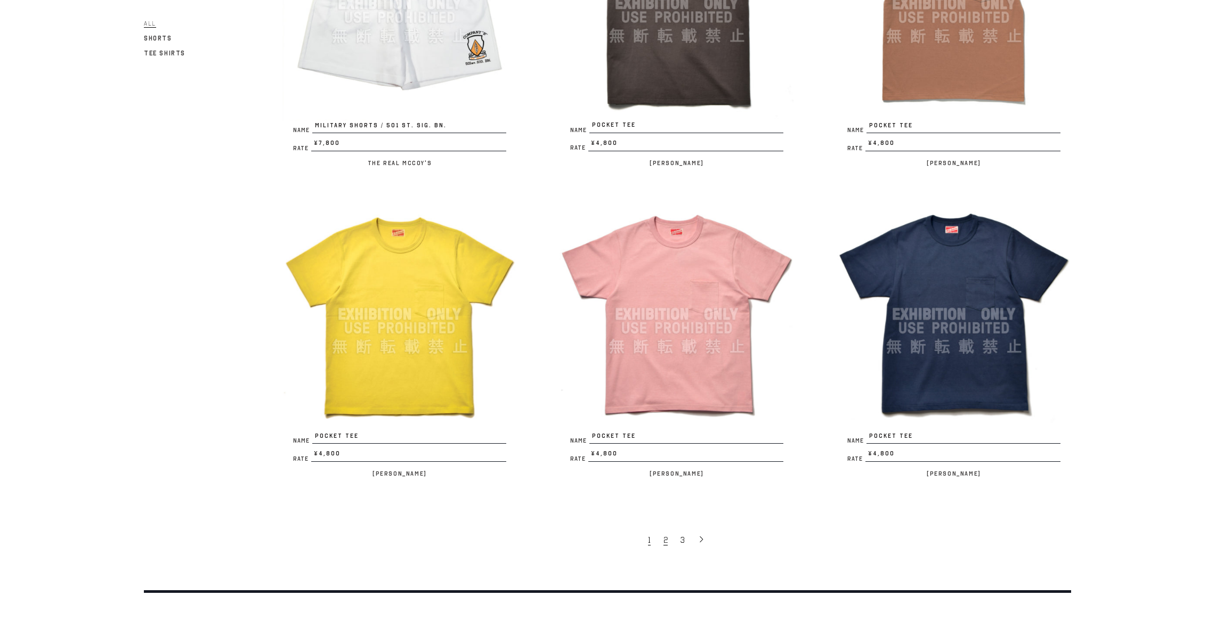
scroll to position [2091, 0]
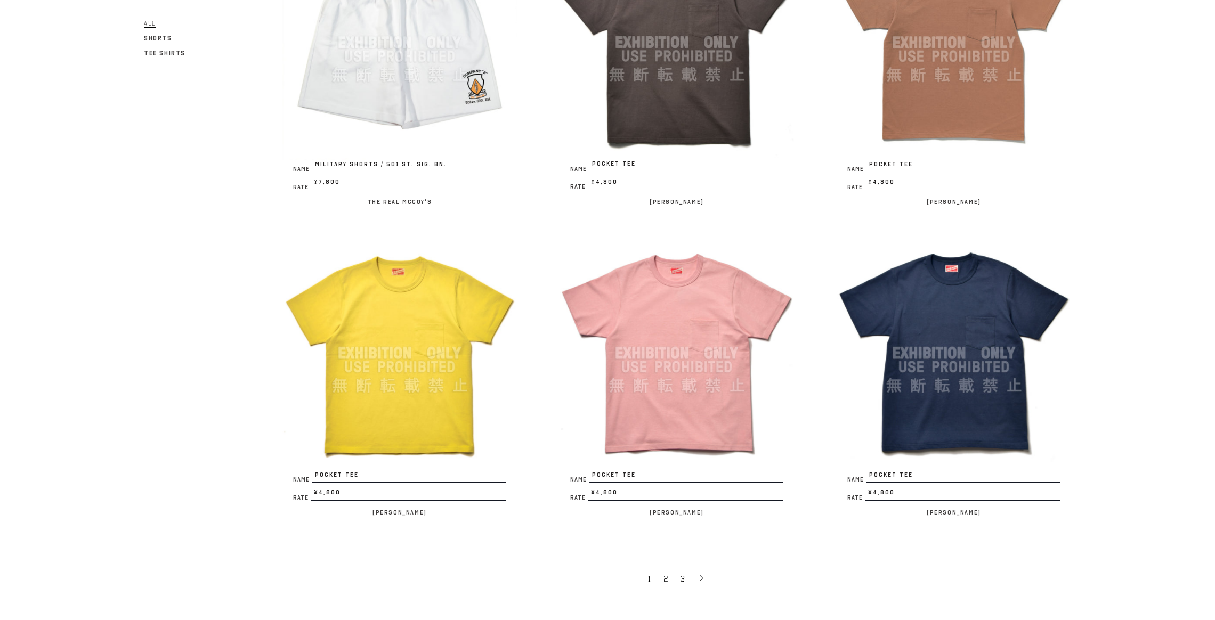
click at [666, 581] on span "2" at bounding box center [665, 579] width 4 height 11
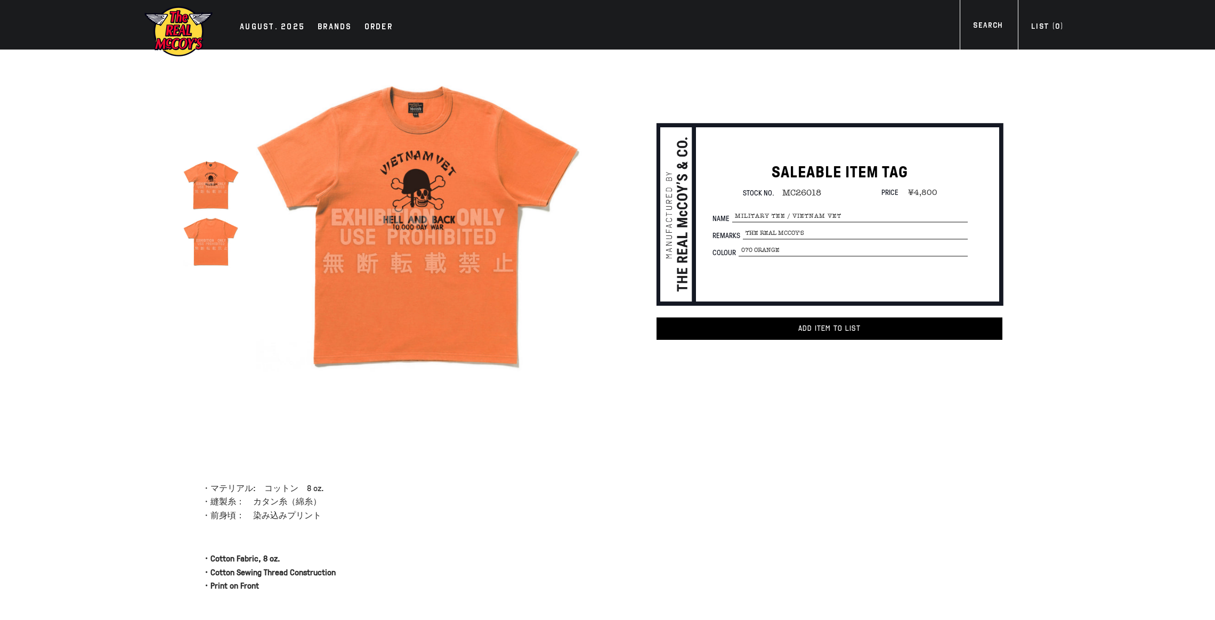
click at [442, 234] on img at bounding box center [417, 217] width 331 height 331
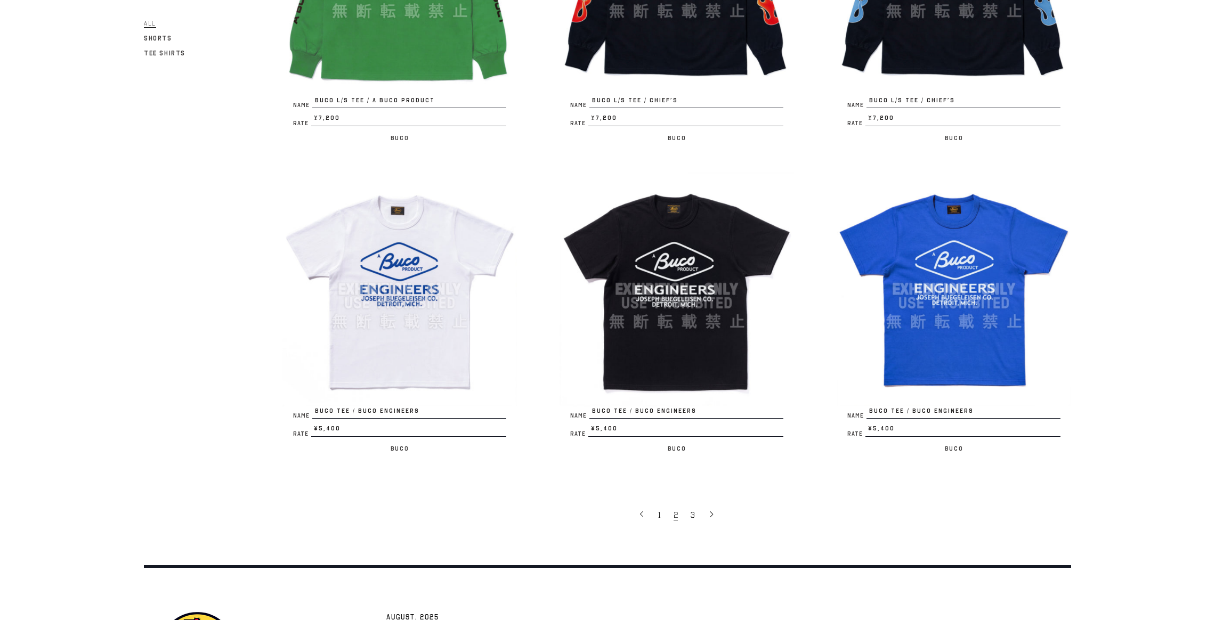
scroll to position [2279, 0]
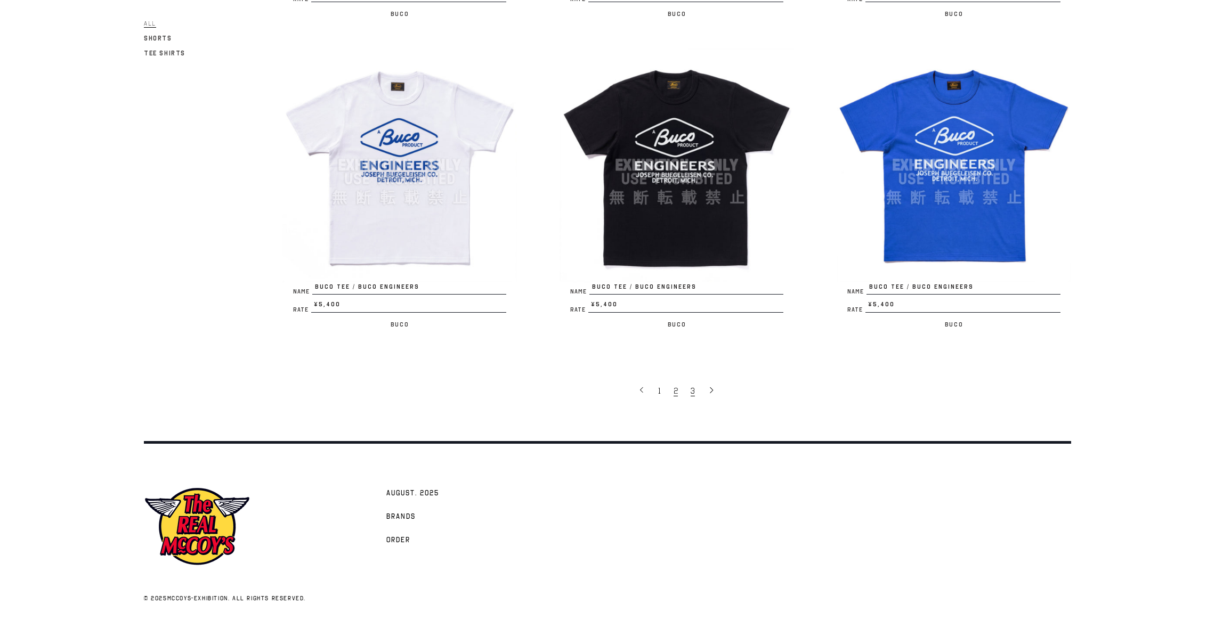
click at [693, 389] on span "3" at bounding box center [692, 391] width 4 height 11
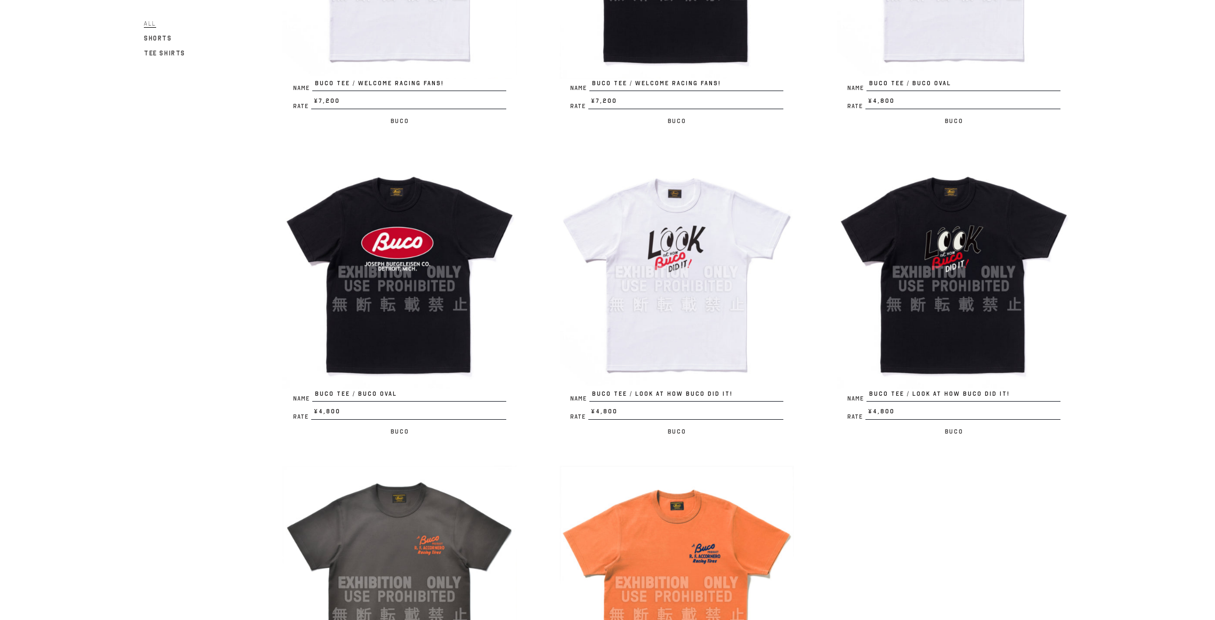
scroll to position [491, 0]
